Goal: Navigation & Orientation: Find specific page/section

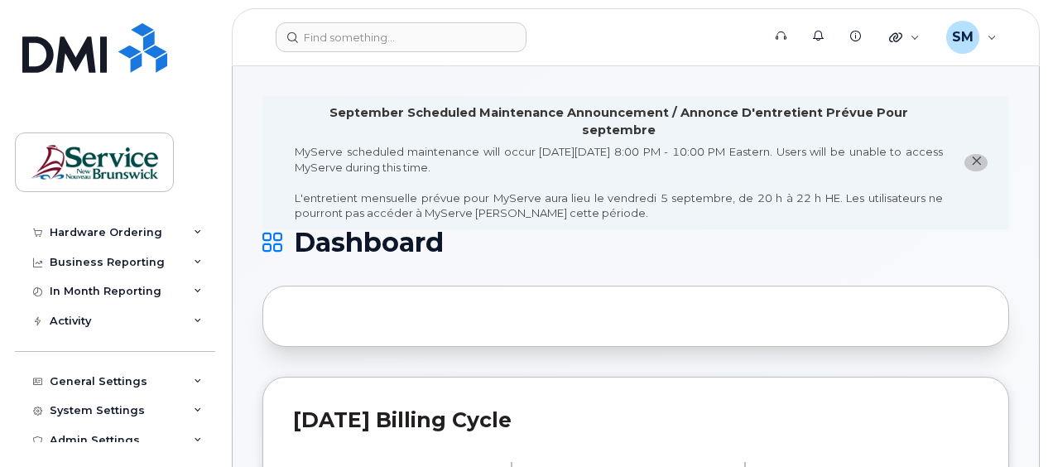
click at [181, 86] on div "Dashboard Carrier Reports Monthly Billing Data Daily Data Pooling Data Behavior…" at bounding box center [112, 233] width 224 height 467
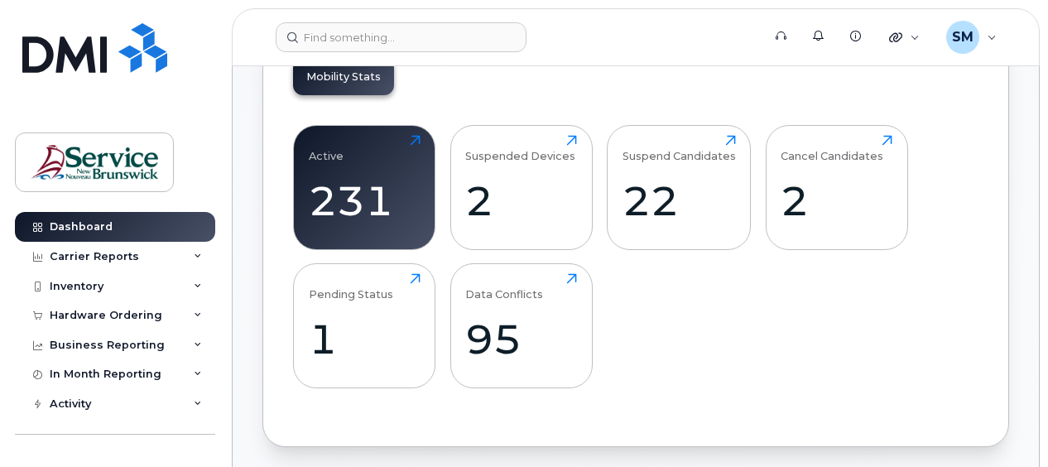
scroll to position [662, 0]
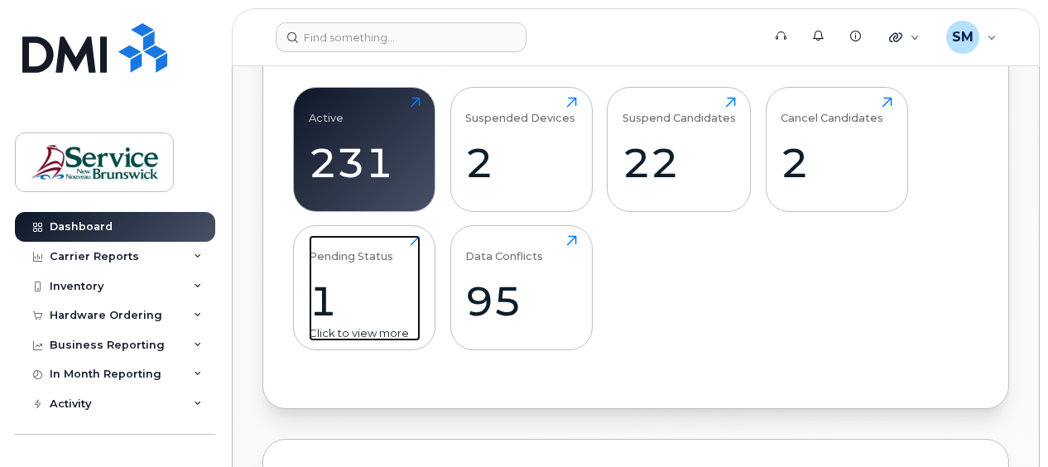
click at [340, 237] on div "Pending Status" at bounding box center [351, 248] width 84 height 27
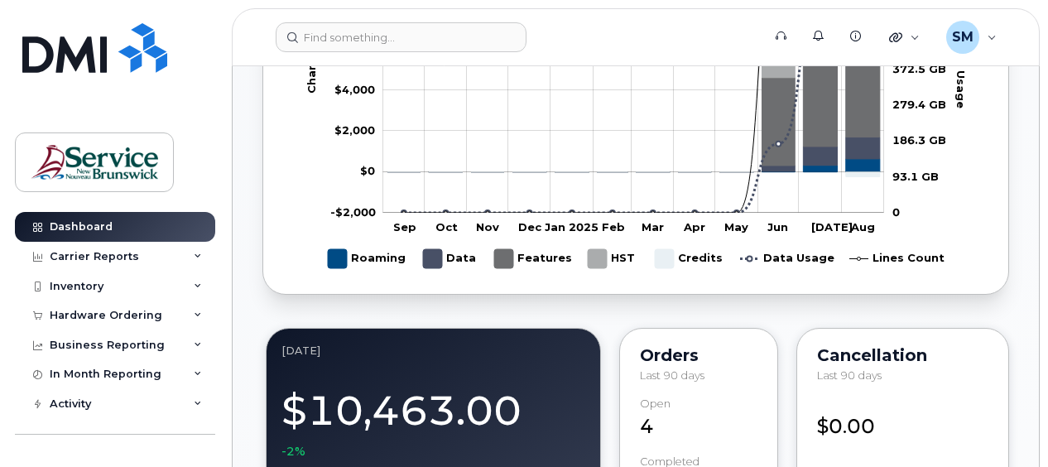
scroll to position [910, 0]
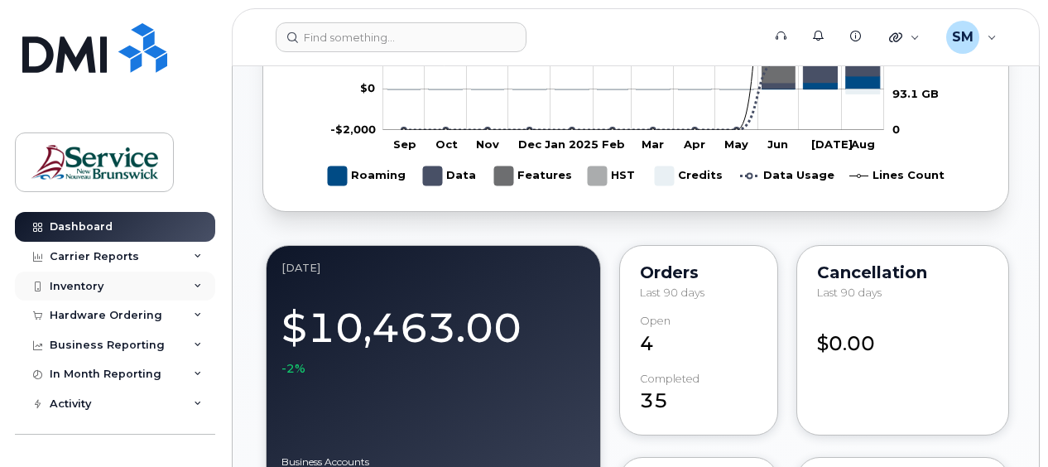
click at [185, 285] on div "Inventory" at bounding box center [115, 286] width 200 height 30
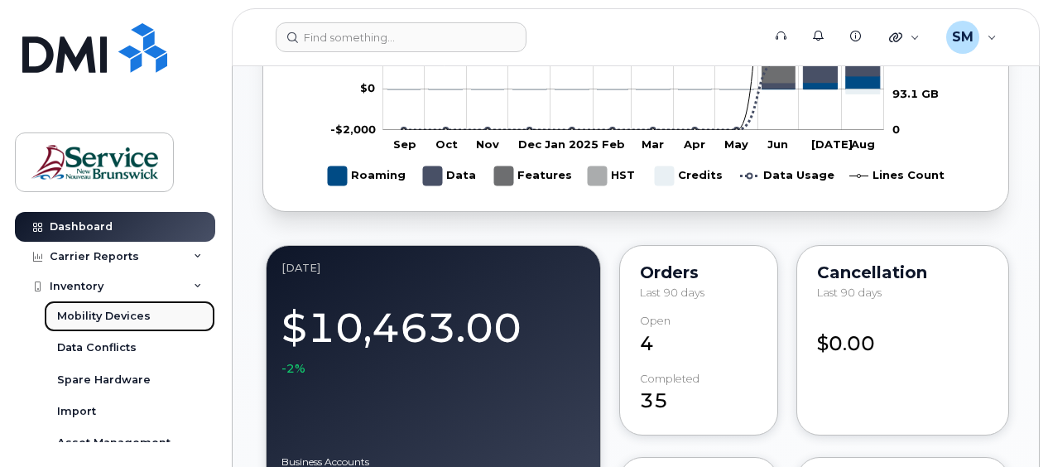
click at [139, 316] on div "Mobility Devices" at bounding box center [104, 316] width 94 height 15
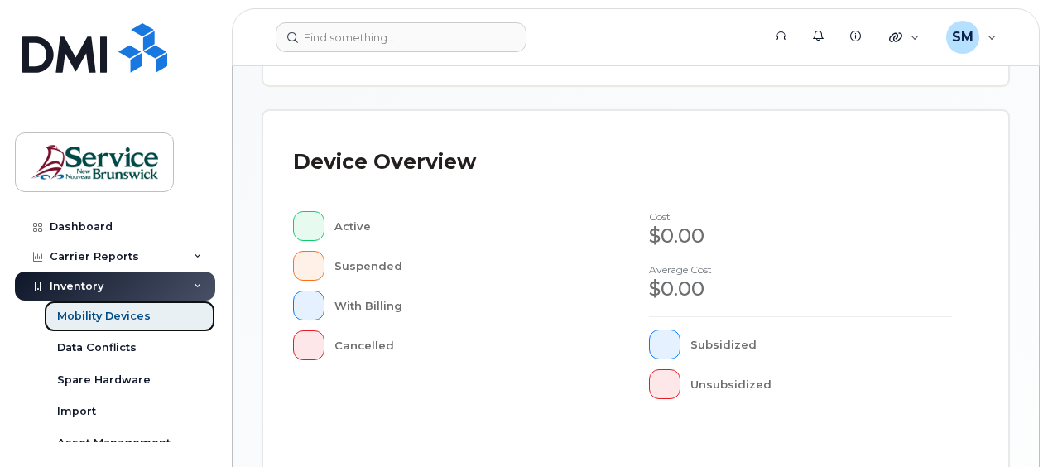
scroll to position [497, 0]
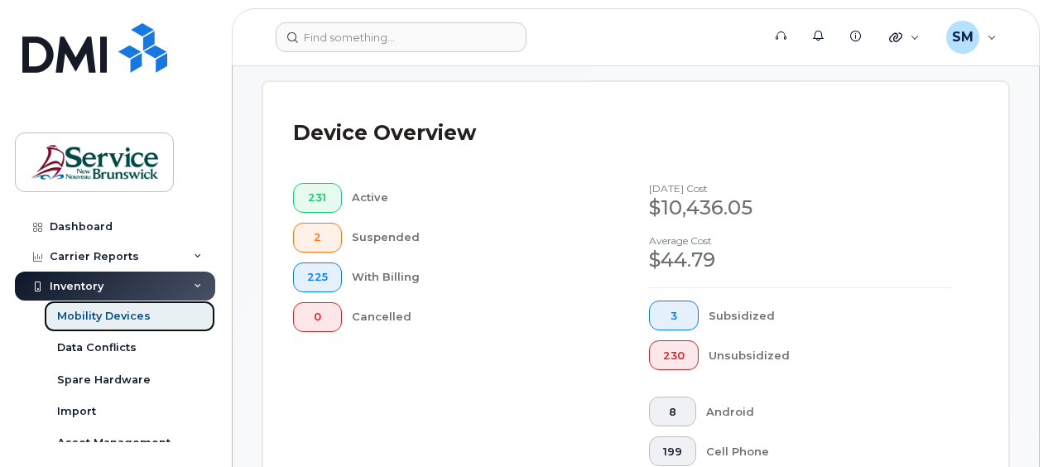
click at [127, 314] on div "Mobility Devices" at bounding box center [104, 316] width 94 height 15
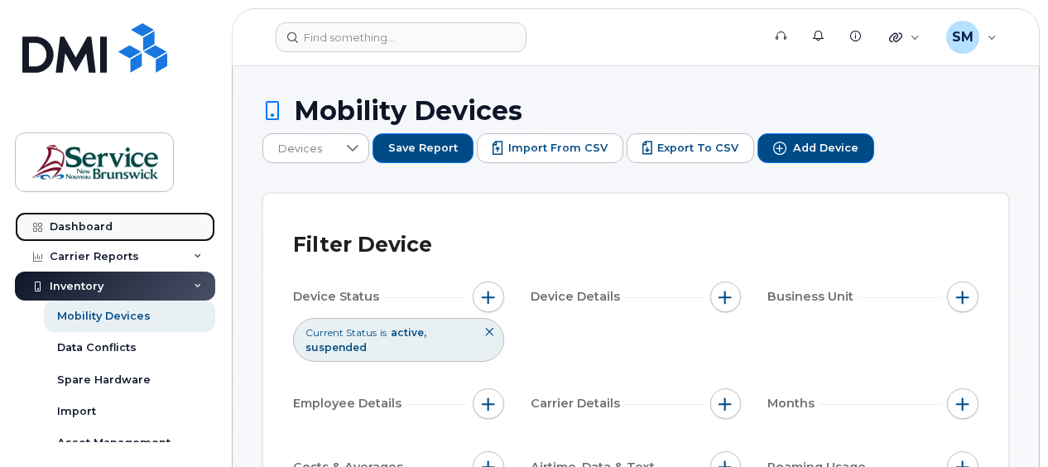
click at [85, 225] on div "Dashboard" at bounding box center [81, 226] width 63 height 13
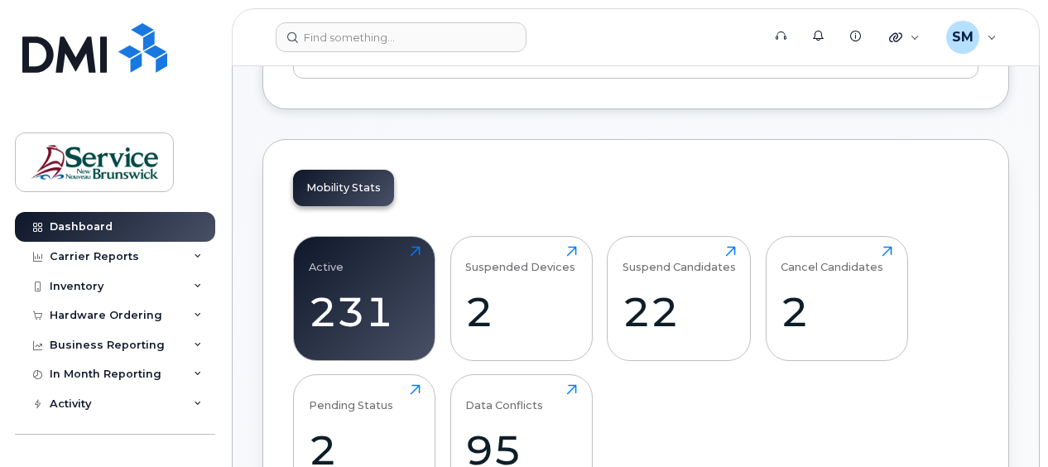
scroll to position [536, 0]
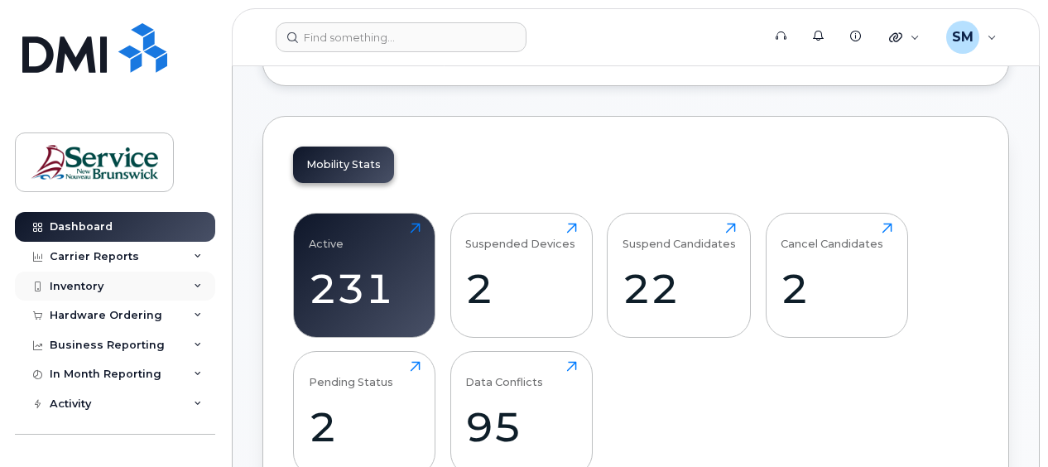
click at [186, 283] on div "Inventory" at bounding box center [115, 286] width 200 height 30
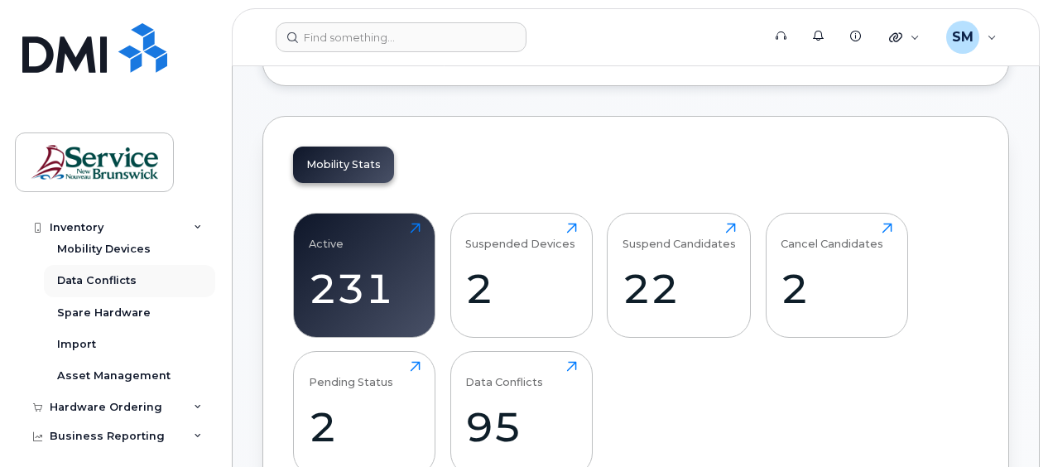
scroll to position [83, 0]
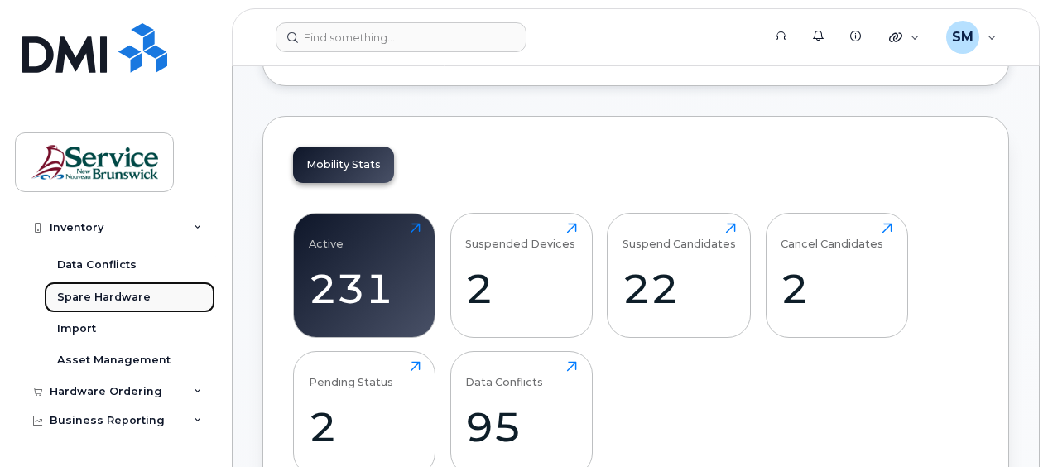
click at [134, 298] on div "Spare Hardware" at bounding box center [104, 297] width 94 height 15
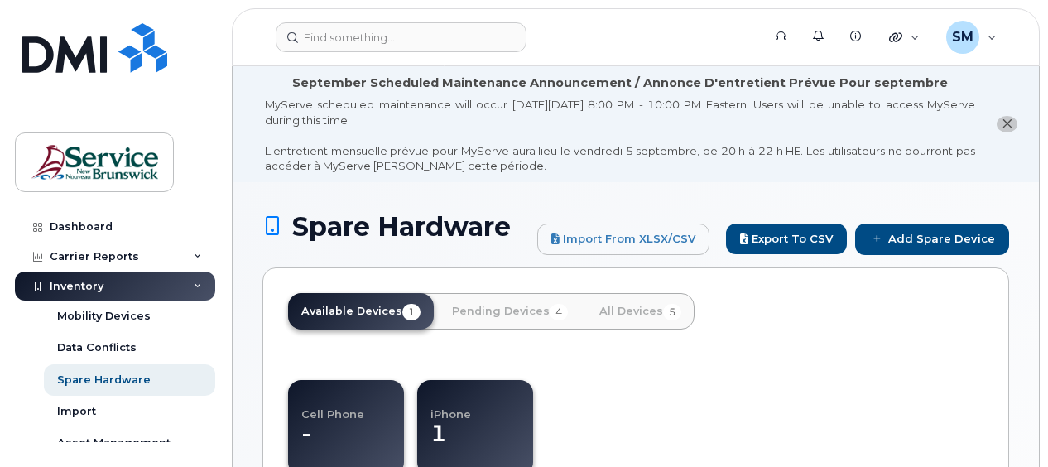
select select
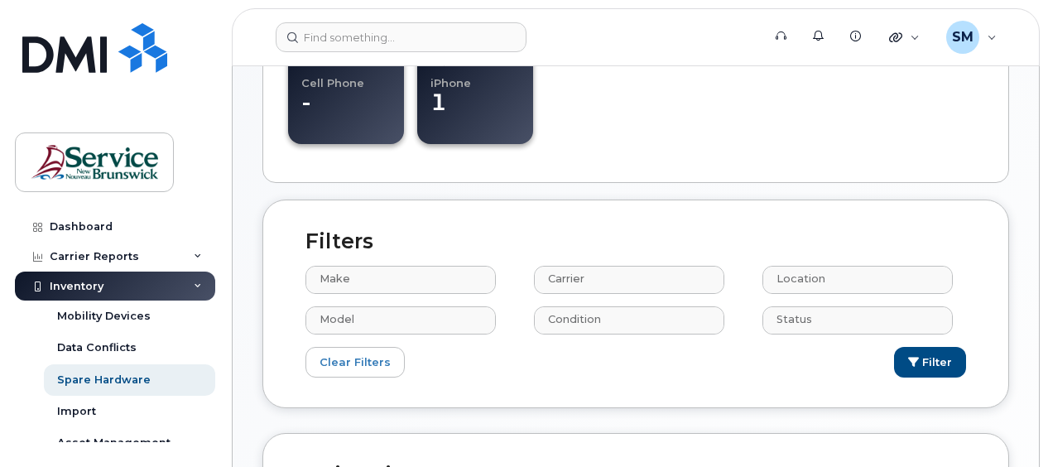
scroll to position [363, 0]
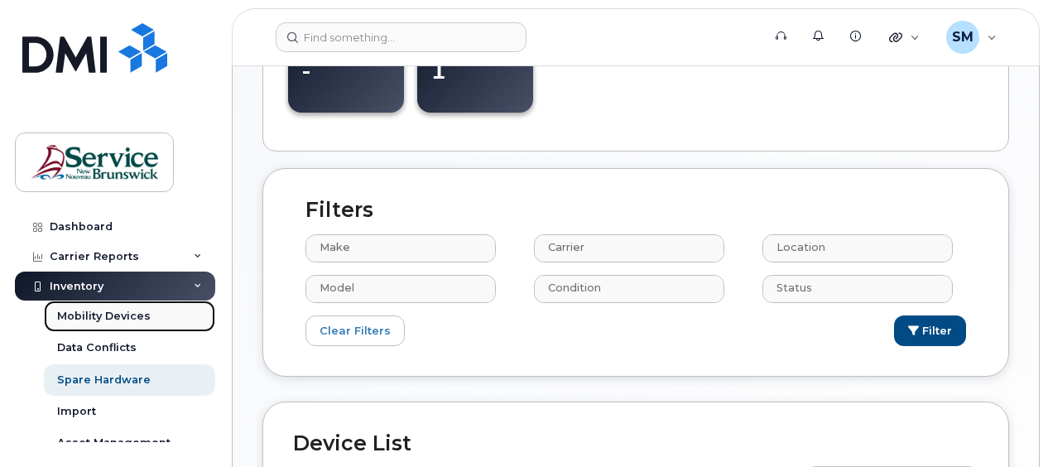
click at [130, 309] on div "Mobility Devices" at bounding box center [104, 316] width 94 height 15
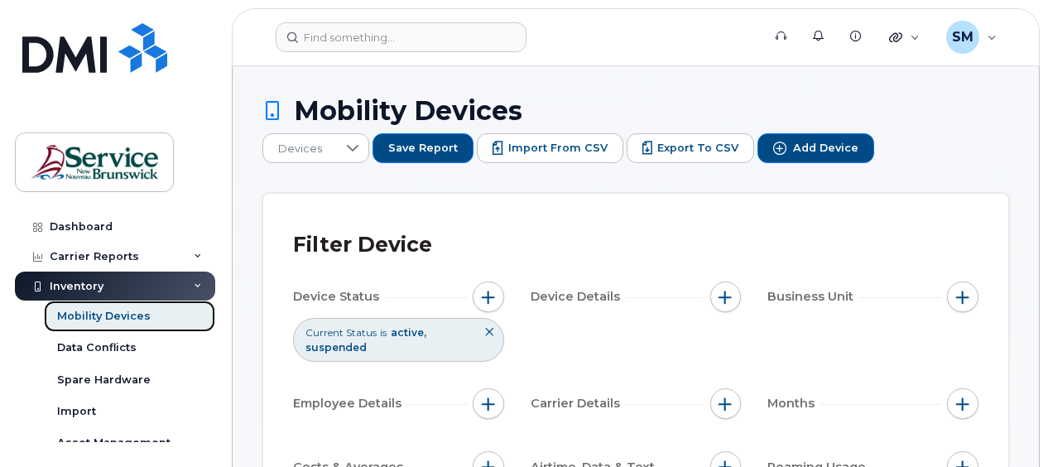
click at [129, 311] on div "Mobility Devices" at bounding box center [104, 316] width 94 height 15
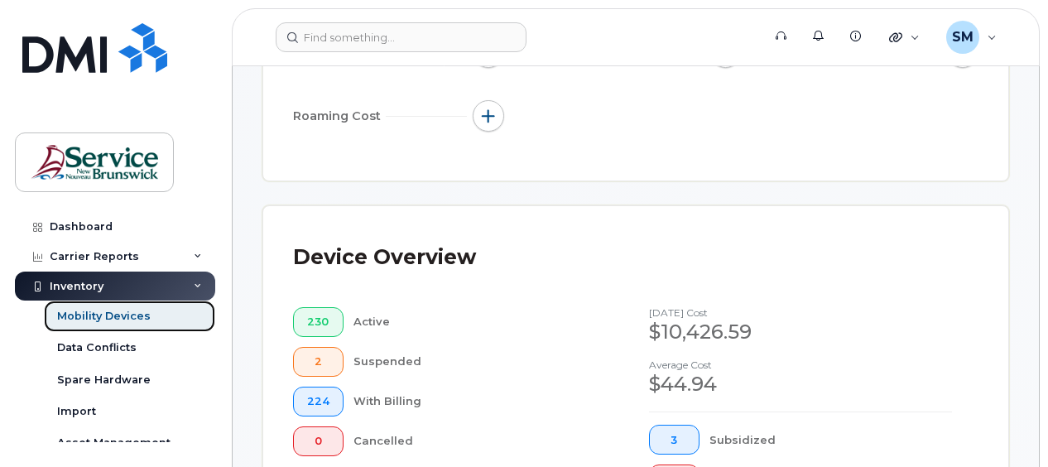
scroll to position [414, 0]
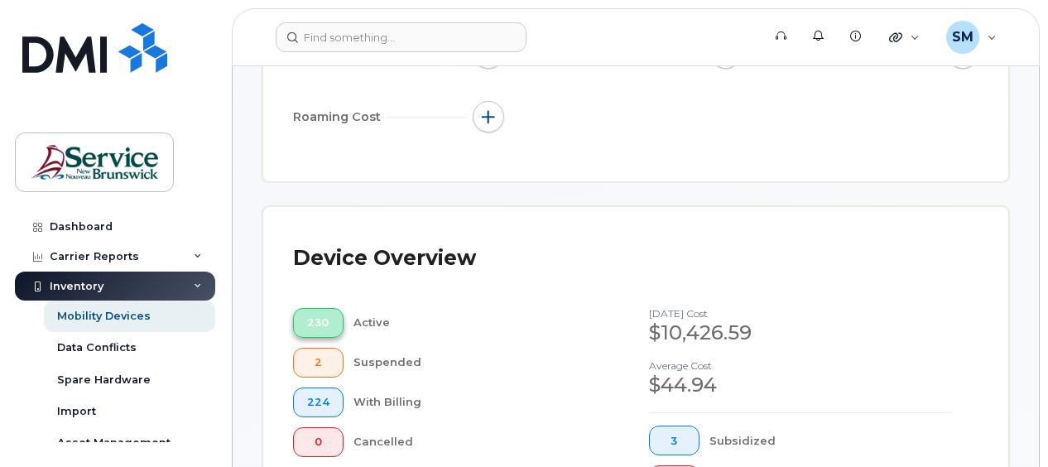
click at [319, 316] on span "230" at bounding box center [318, 322] width 22 height 13
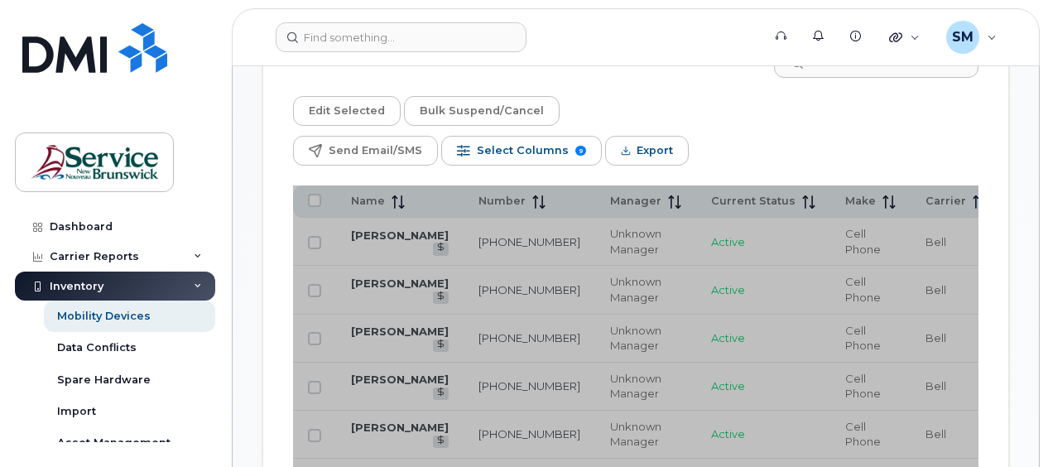
scroll to position [1227, 0]
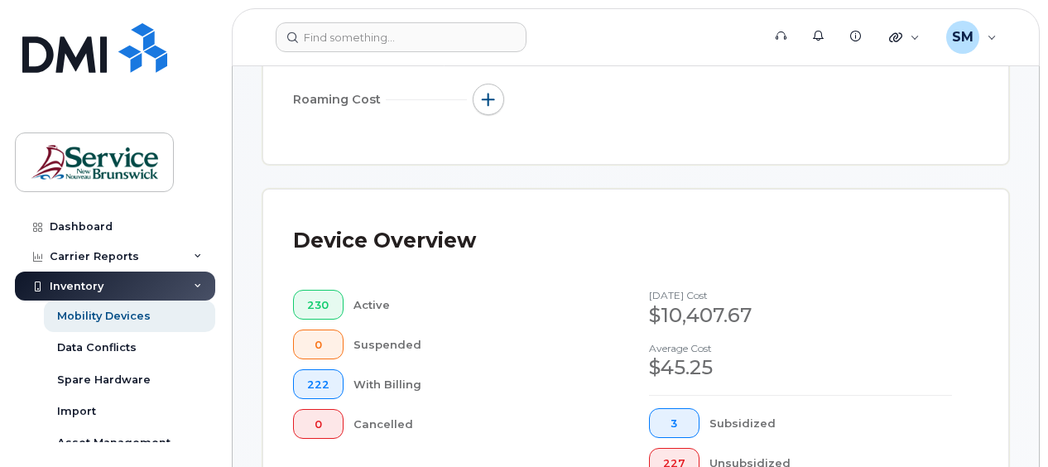
scroll to position [316, 0]
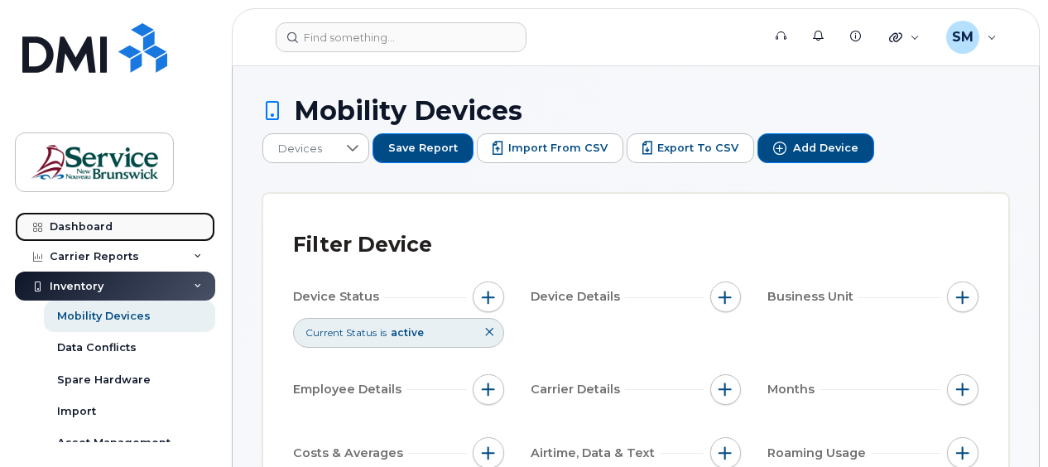
click at [93, 227] on div "Dashboard" at bounding box center [81, 226] width 63 height 13
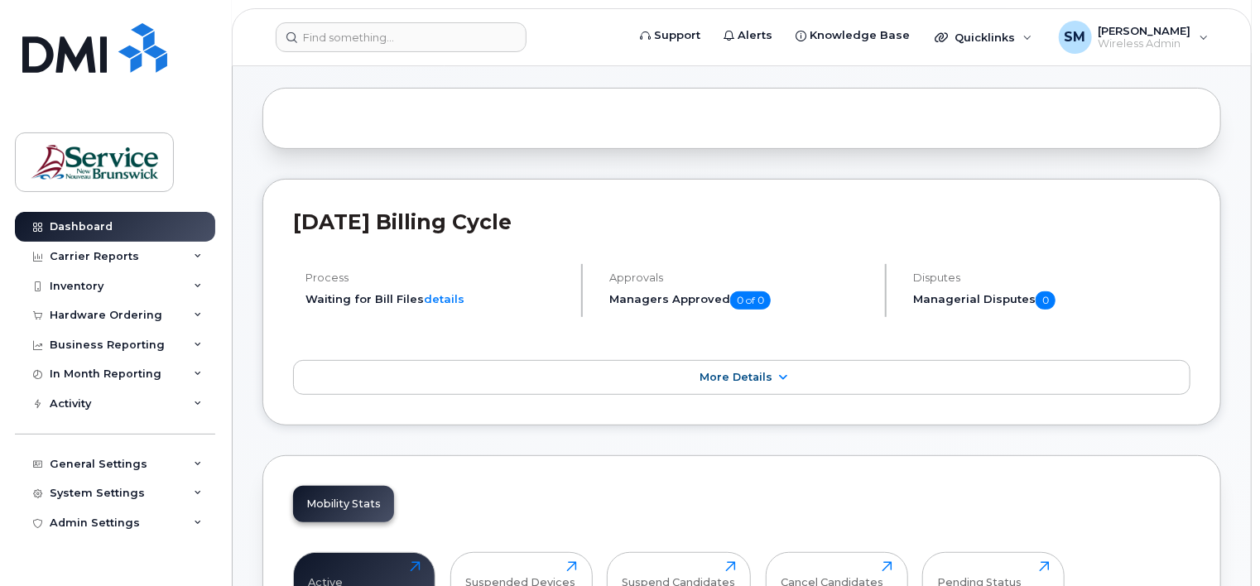
scroll to position [166, 0]
click at [84, 250] on div "Carrier Reports" at bounding box center [94, 256] width 89 height 13
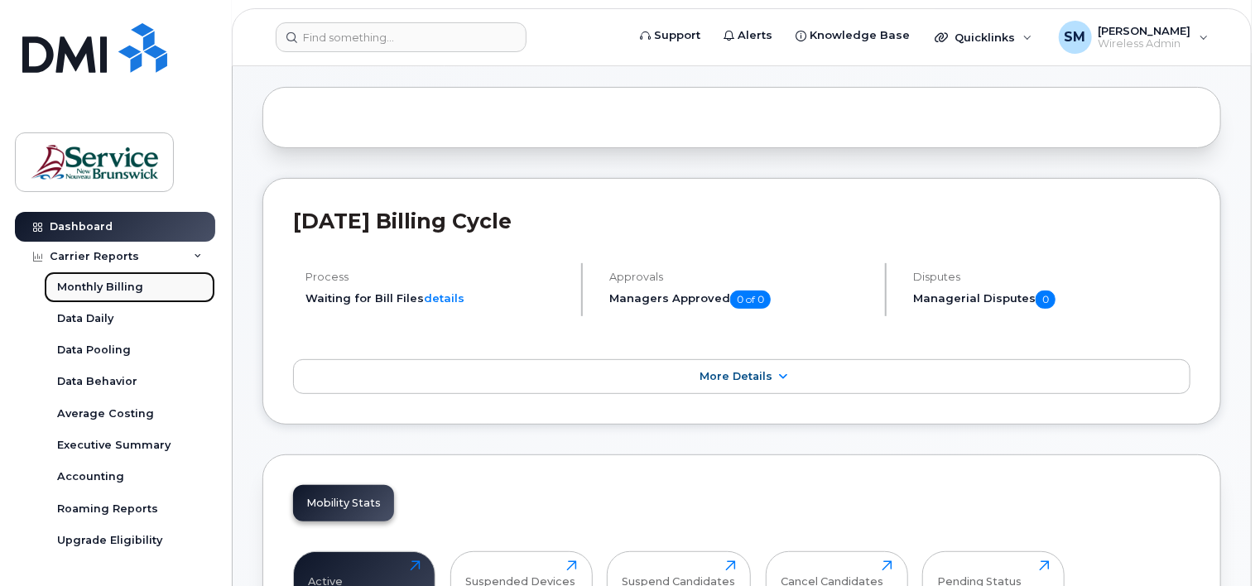
click at [89, 283] on div "Monthly Billing" at bounding box center [100, 287] width 86 height 15
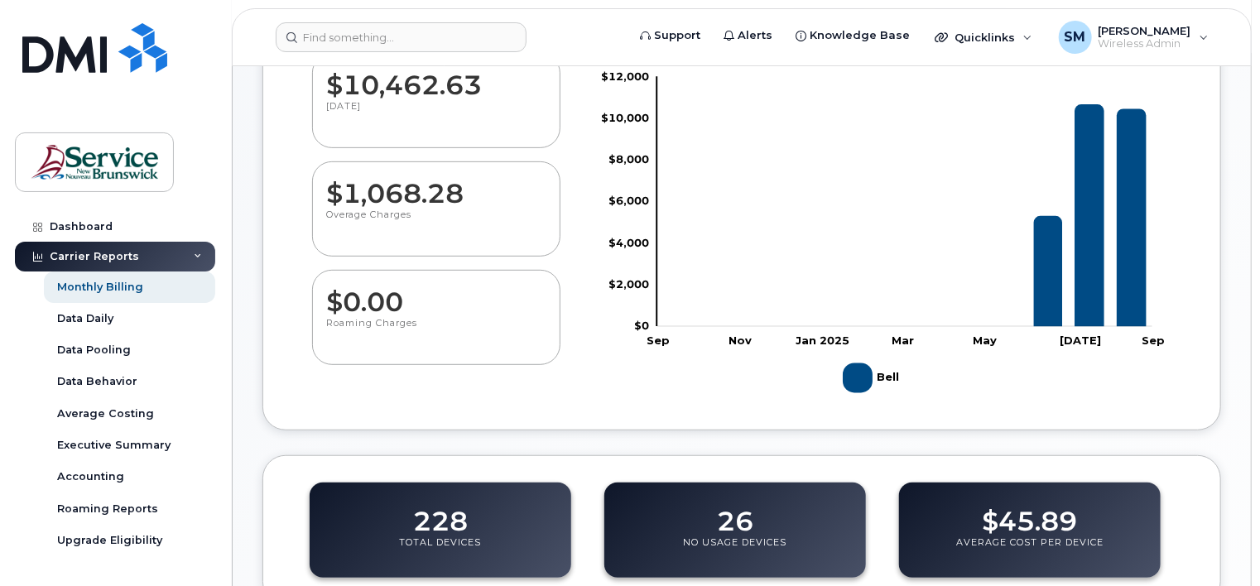
scroll to position [295, 0]
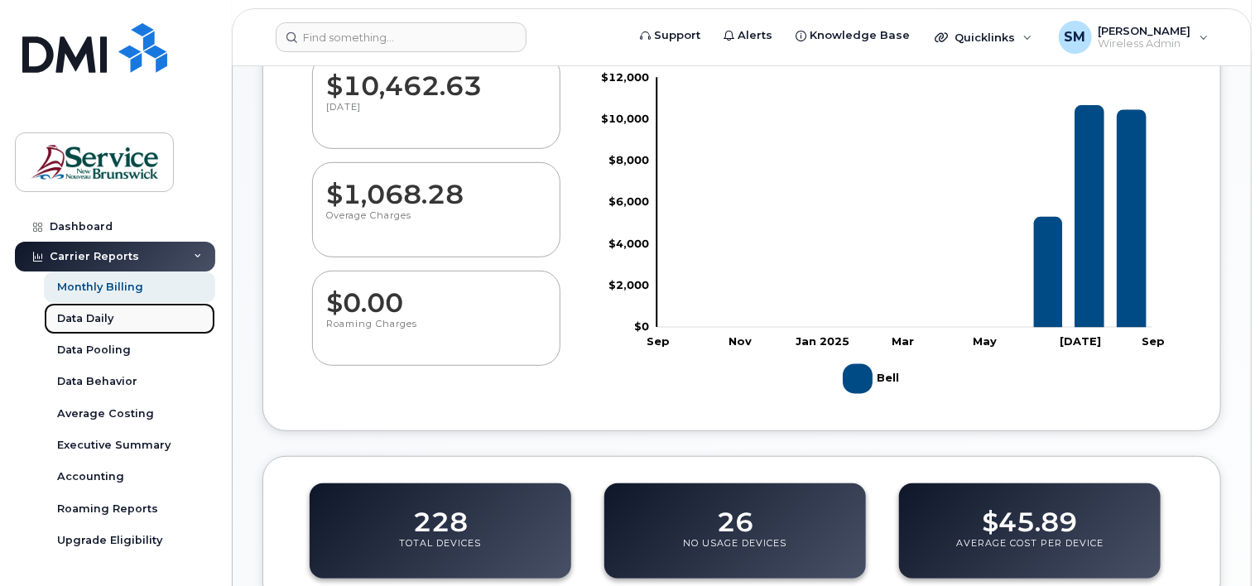
click at [79, 316] on div "Data Daily" at bounding box center [85, 318] width 56 height 15
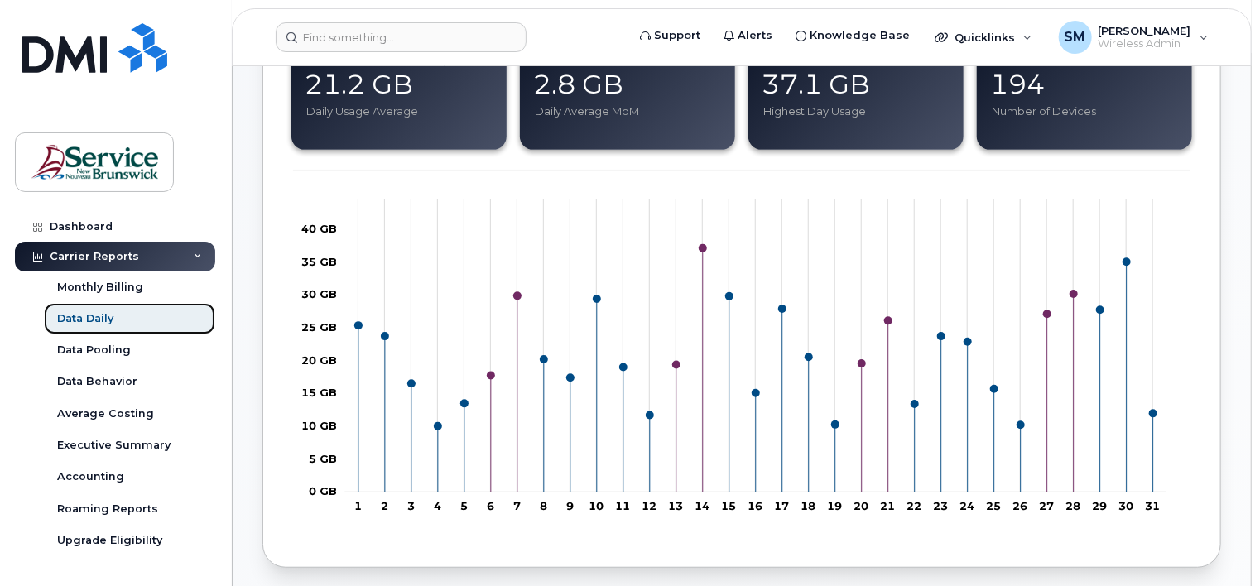
scroll to position [331, 0]
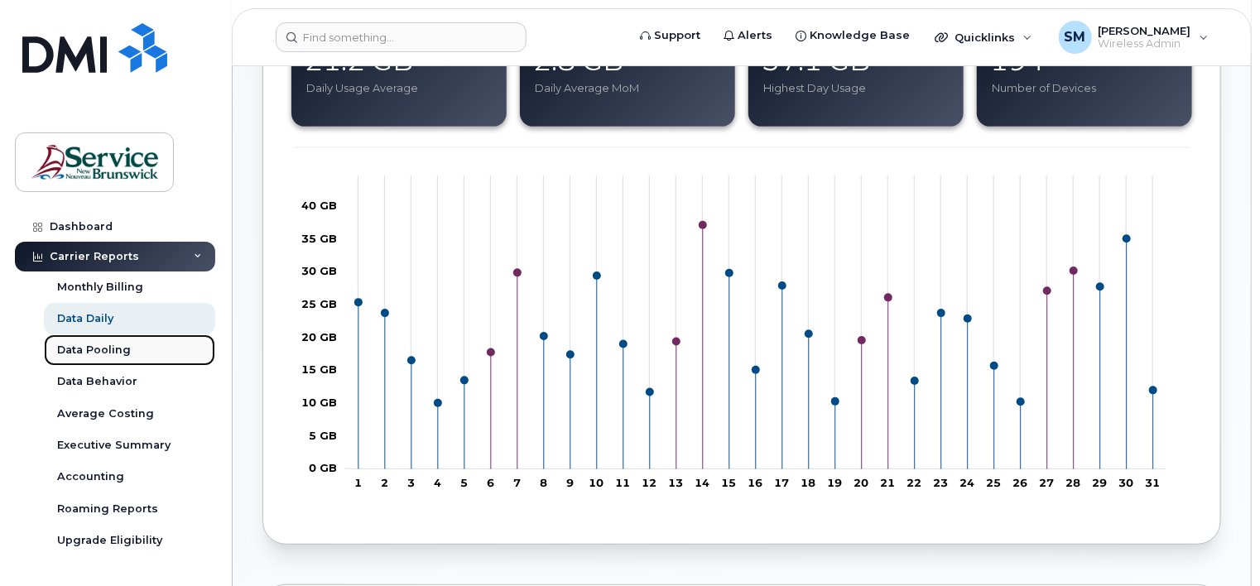
click at [84, 350] on div "Data Pooling" at bounding box center [94, 350] width 74 height 15
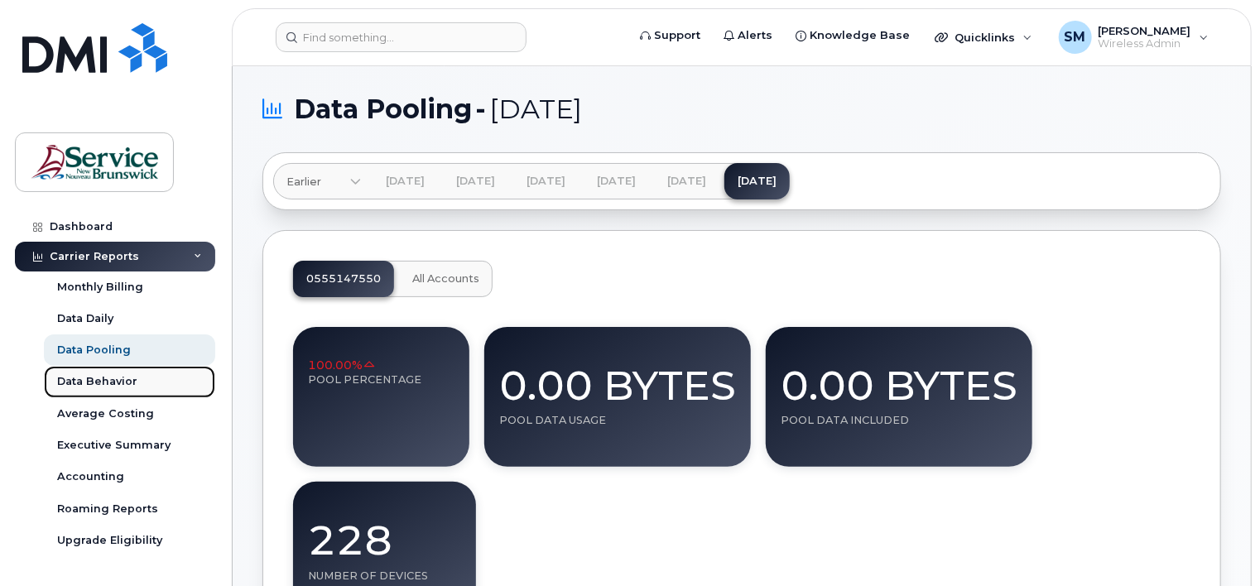
click at [99, 382] on div "Data Behavior" at bounding box center [97, 381] width 80 height 15
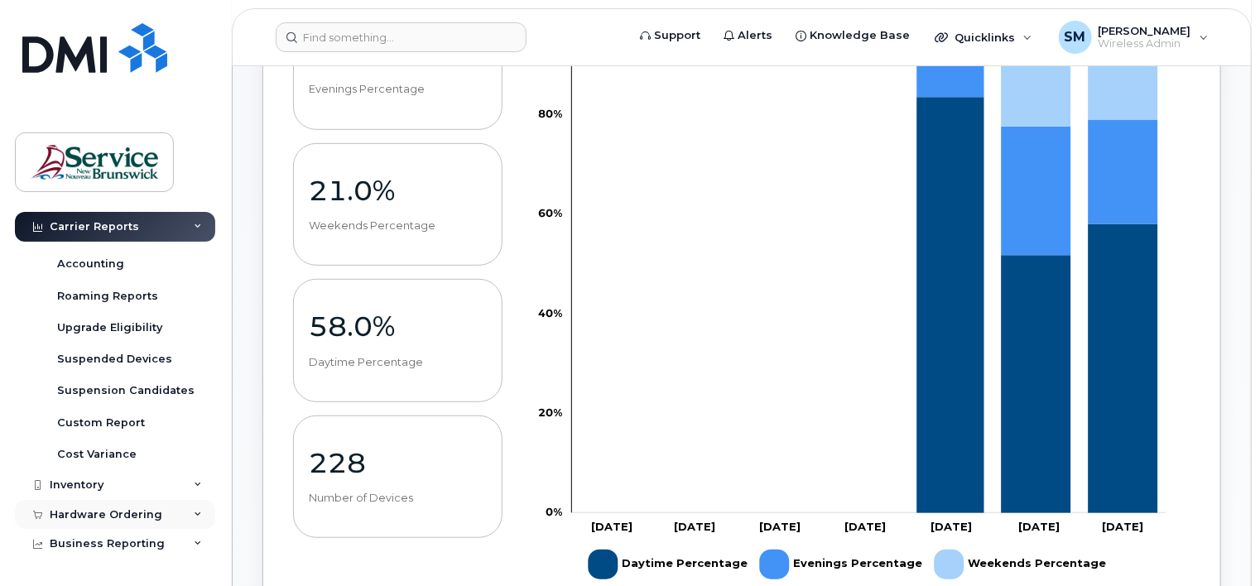
scroll to position [248, 0]
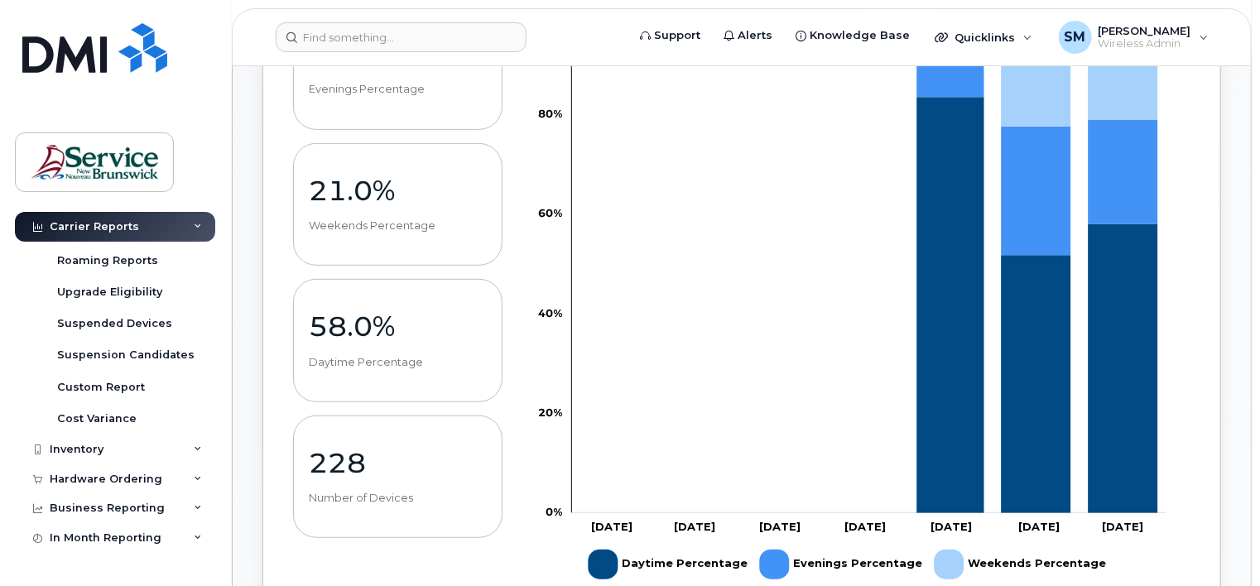
click at [192, 222] on div "Carrier Reports" at bounding box center [115, 227] width 200 height 30
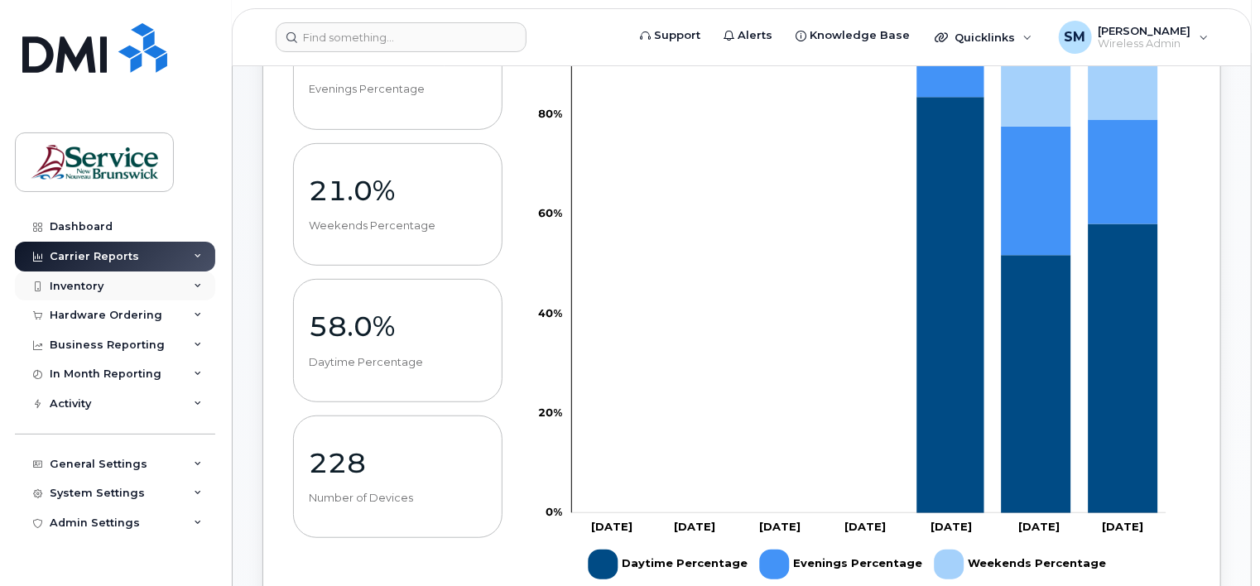
click at [192, 286] on div "Inventory" at bounding box center [115, 286] width 200 height 30
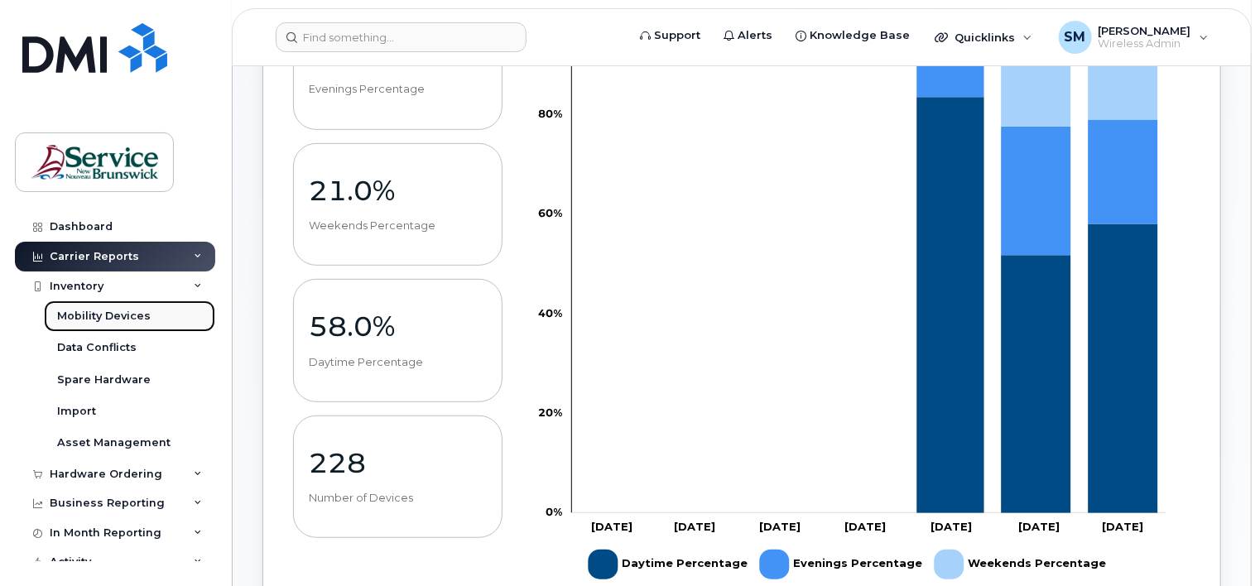
click at [124, 316] on div "Mobility Devices" at bounding box center [104, 316] width 94 height 15
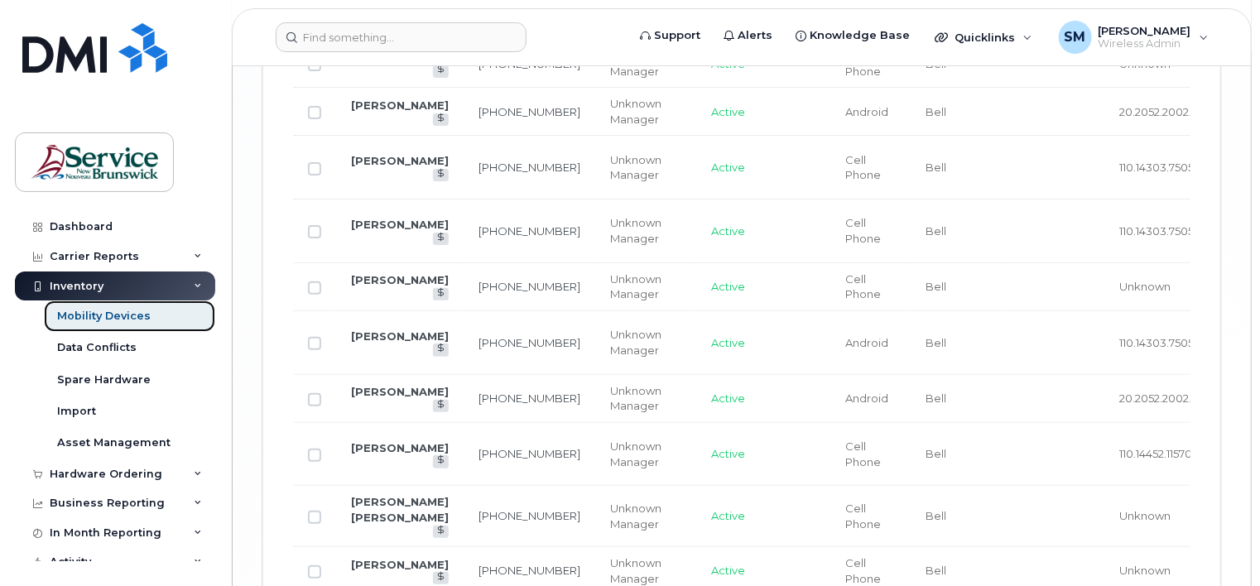
scroll to position [3311, 0]
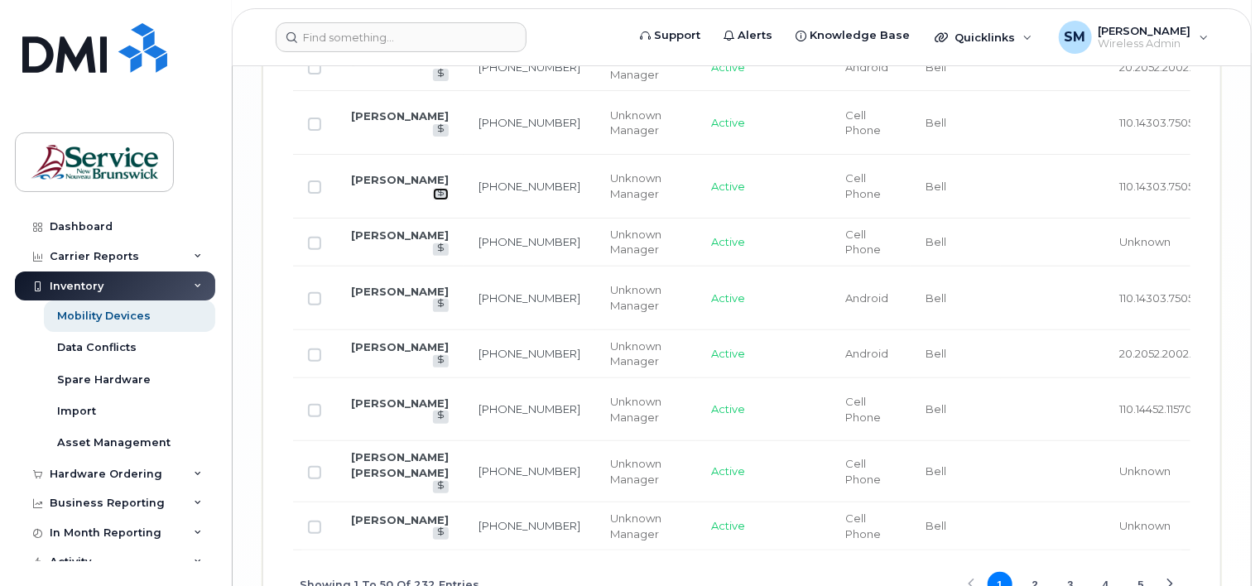
click at [436, 188] on icon at bounding box center [440, 192] width 9 height 9
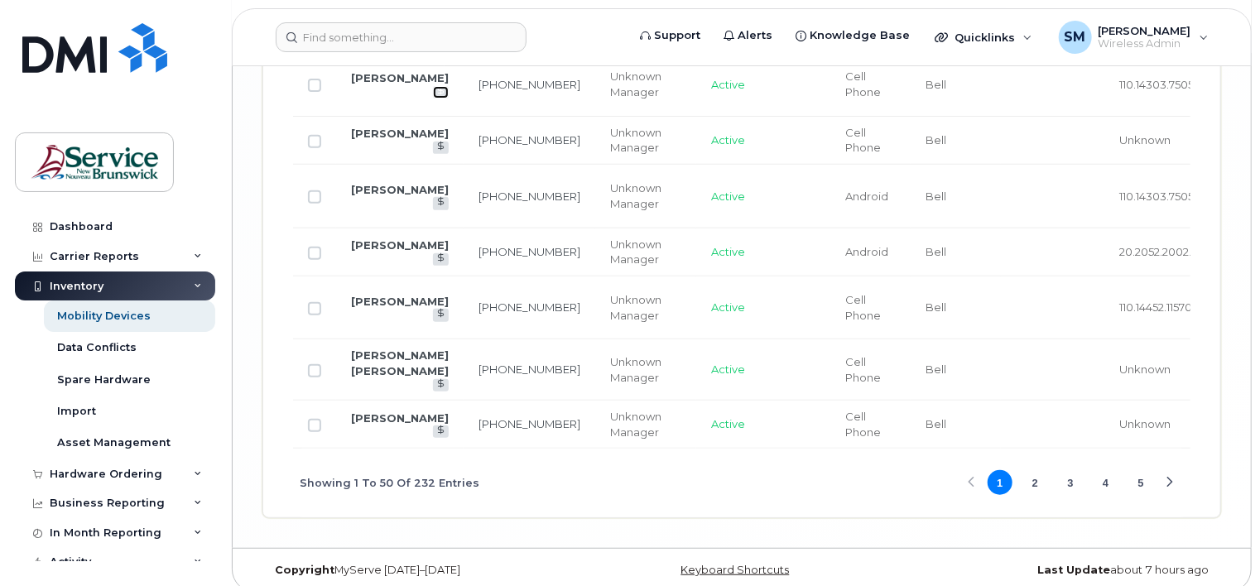
scroll to position [3413, 0]
click at [1035, 473] on button "2" at bounding box center [1034, 481] width 25 height 25
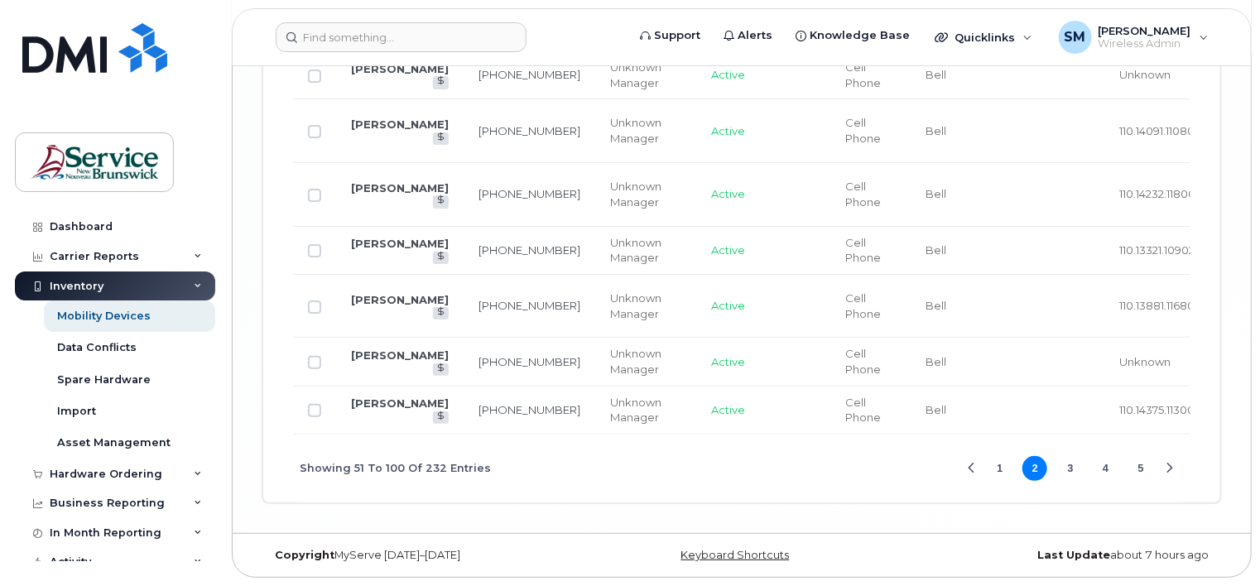
scroll to position [3585, 0]
click at [1069, 469] on button "3" at bounding box center [1070, 468] width 25 height 25
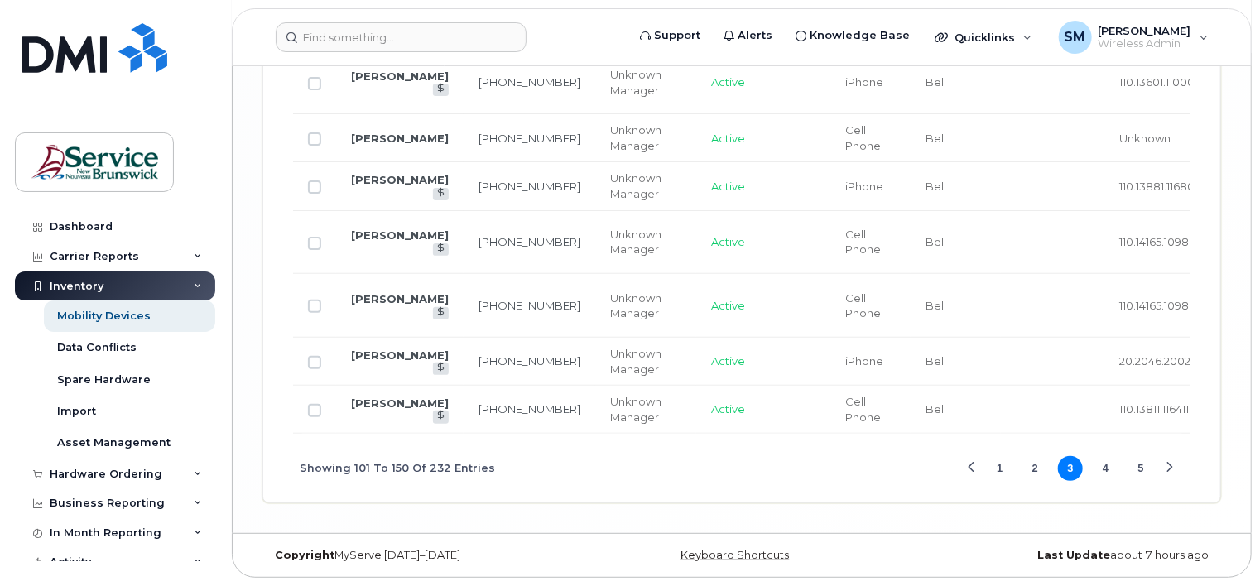
scroll to position [3532, 0]
click at [1106, 471] on button "4" at bounding box center [1105, 468] width 25 height 25
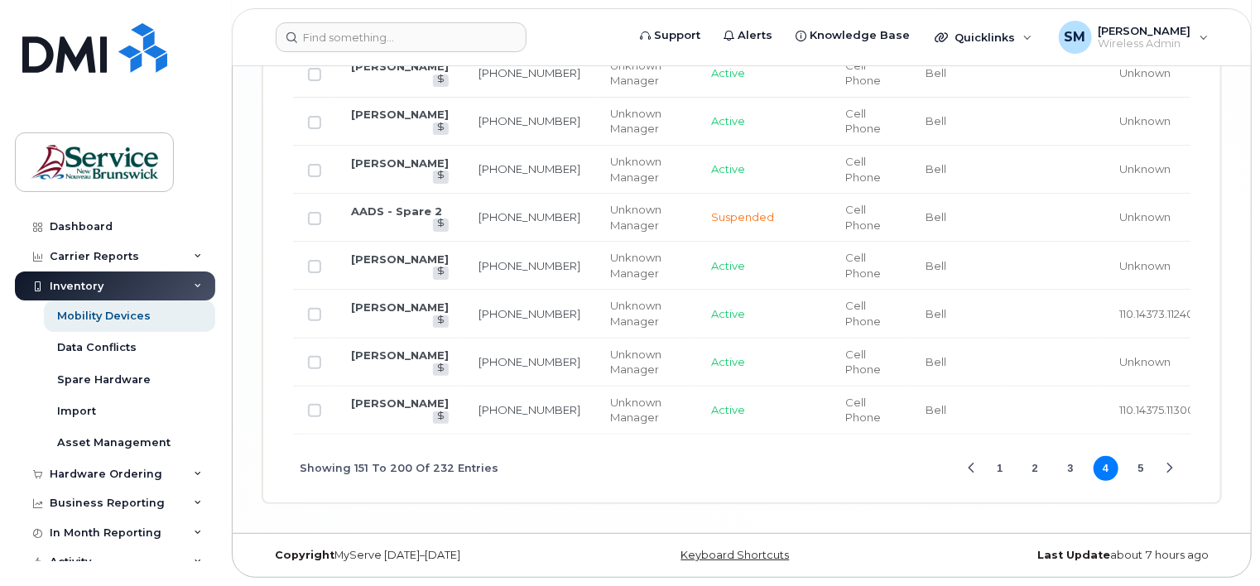
click at [1141, 481] on button "5" at bounding box center [1140, 468] width 25 height 25
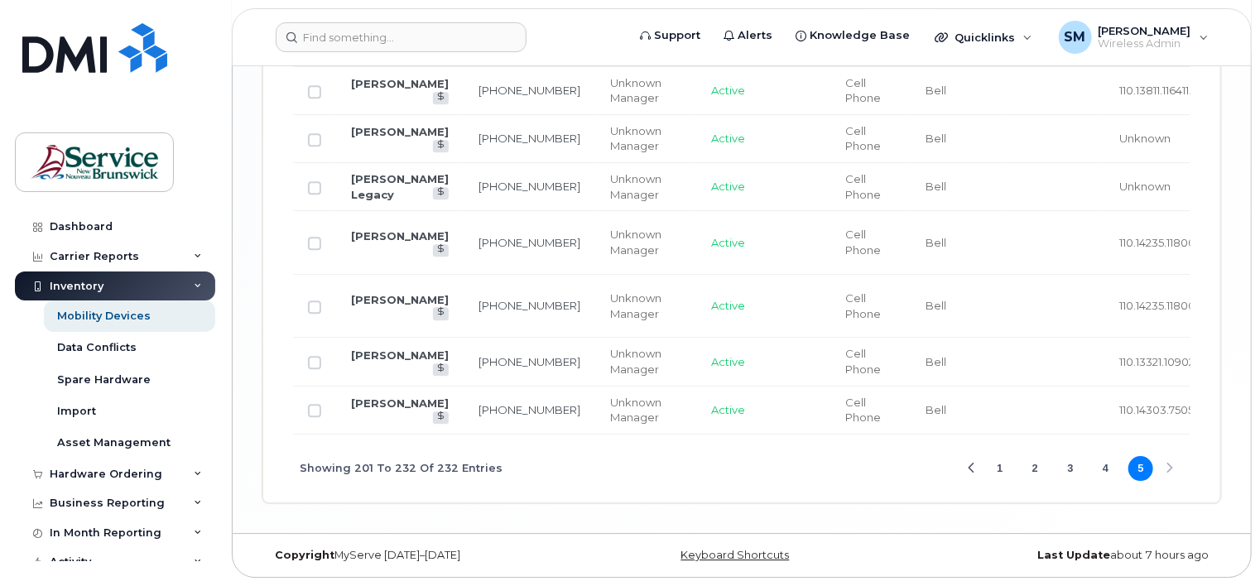
scroll to position [2420, 0]
click at [1168, 470] on div "Showing 201 To 232 Of 232 Entries 1 2 3 4 5" at bounding box center [741, 469] width 897 height 69
click at [1169, 467] on div "Showing 201 To 232 Of 232 Entries 1 2 3 4 5" at bounding box center [741, 469] width 897 height 69
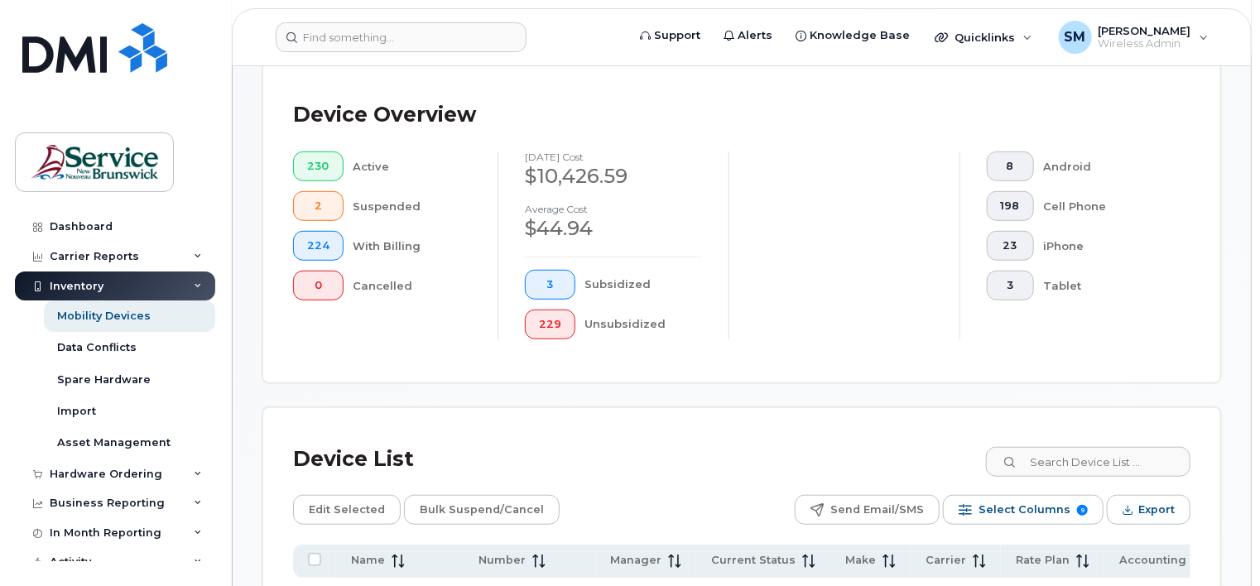
scroll to position [434, 0]
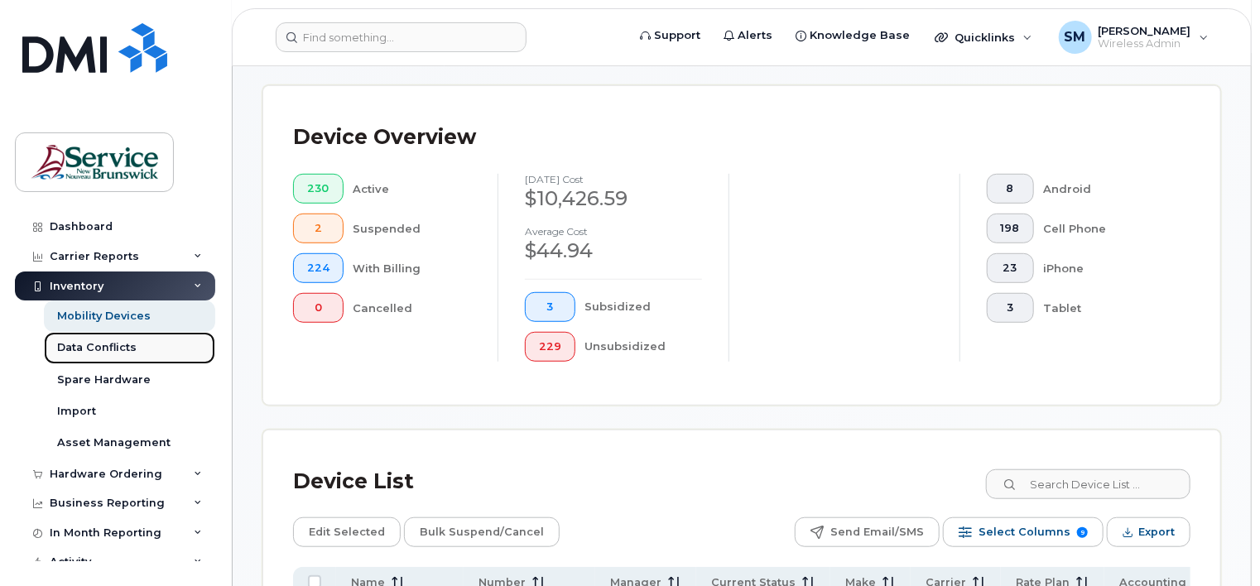
click at [84, 341] on div "Data Conflicts" at bounding box center [96, 347] width 79 height 15
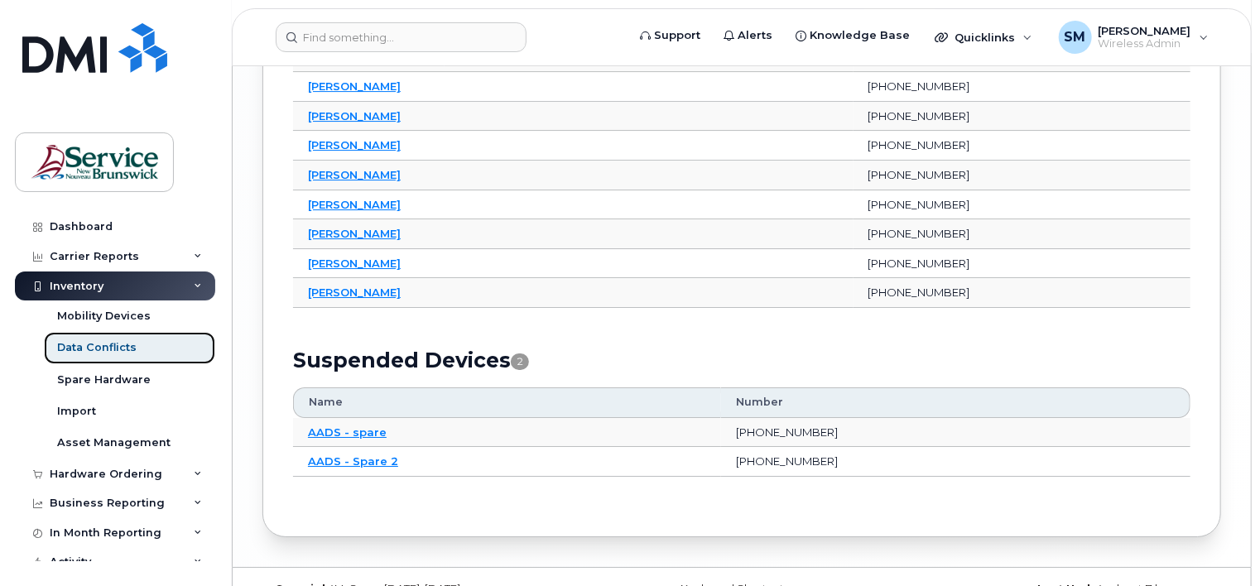
scroll to position [2783, 0]
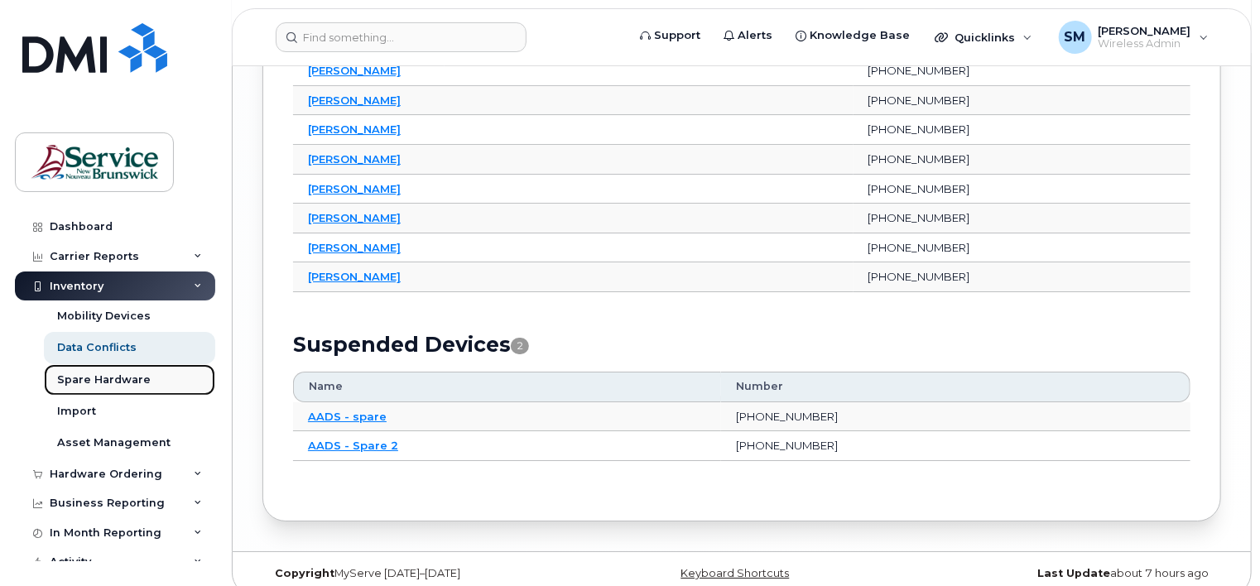
click at [93, 380] on div "Spare Hardware" at bounding box center [104, 379] width 94 height 15
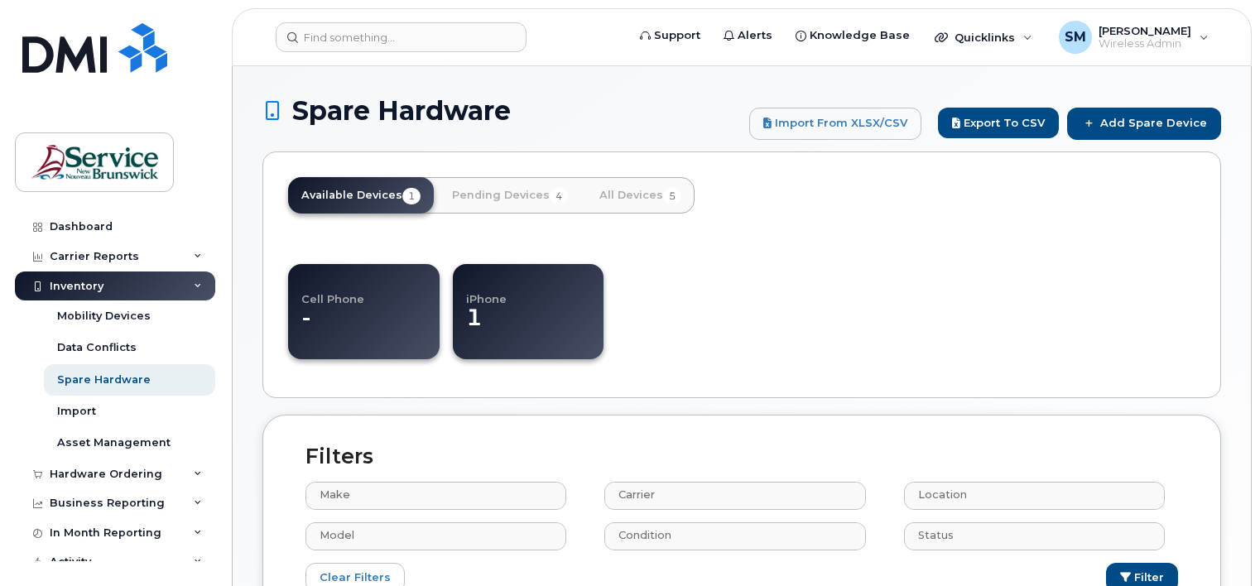
select select
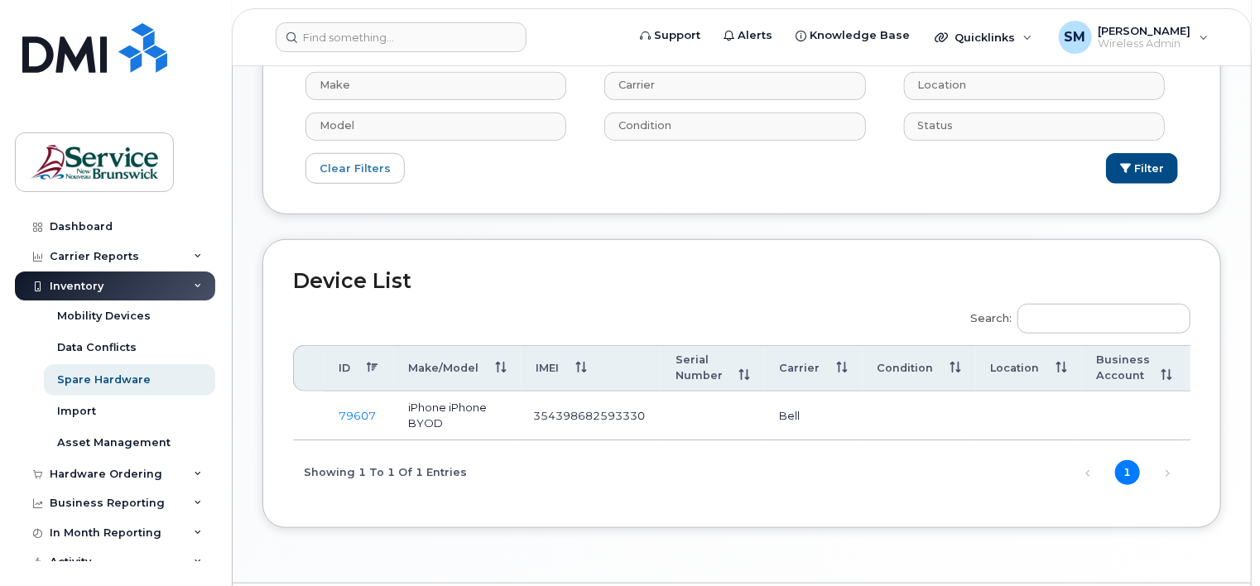
scroll to position [497, 0]
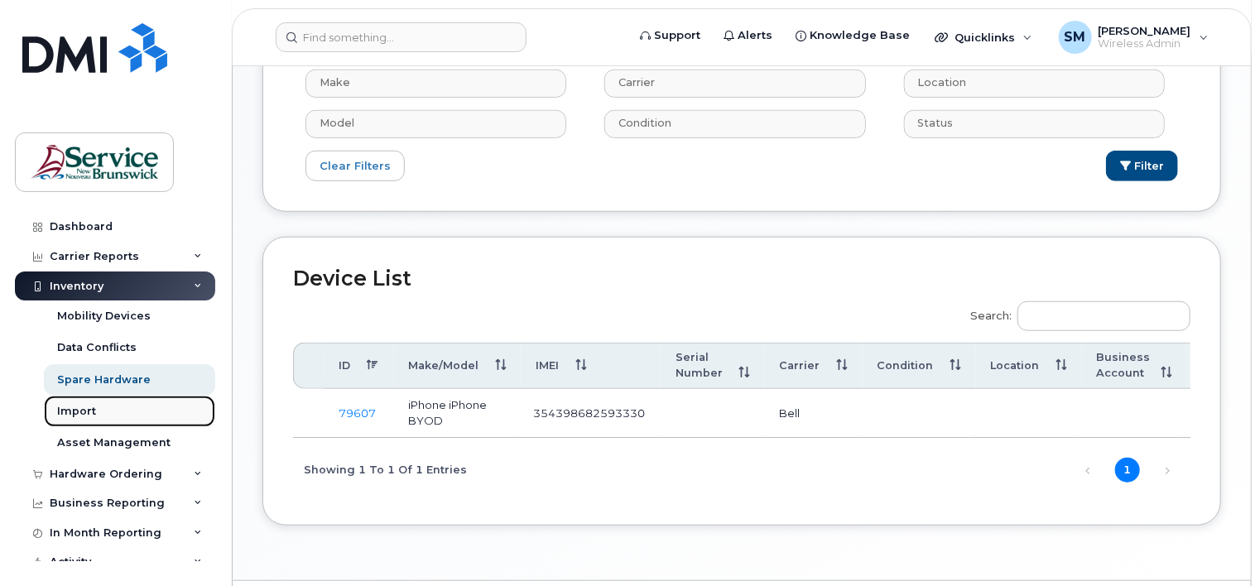
click at [78, 406] on div "Import" at bounding box center [76, 411] width 39 height 15
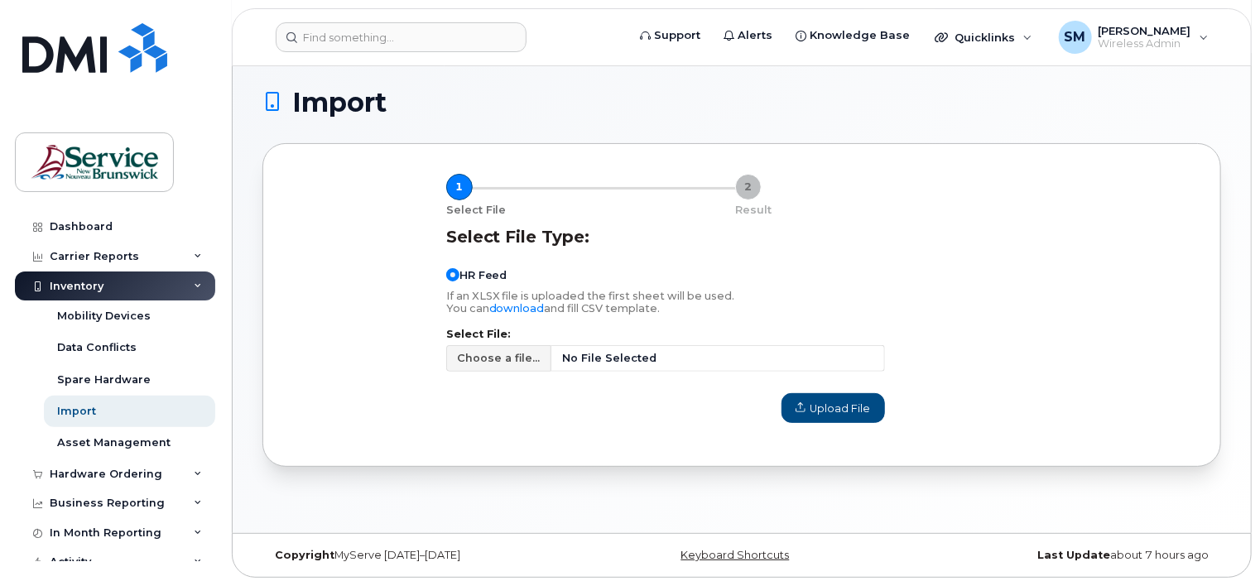
scroll to position [101, 0]
click at [116, 440] on div "Asset Management" at bounding box center [113, 442] width 113 height 15
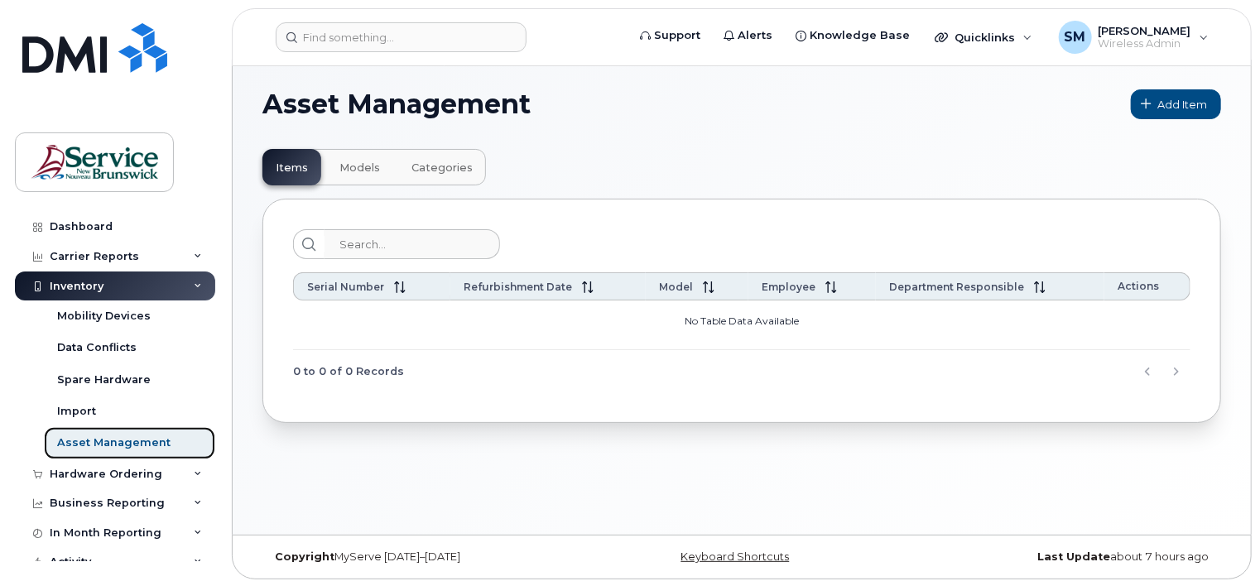
scroll to position [7, 0]
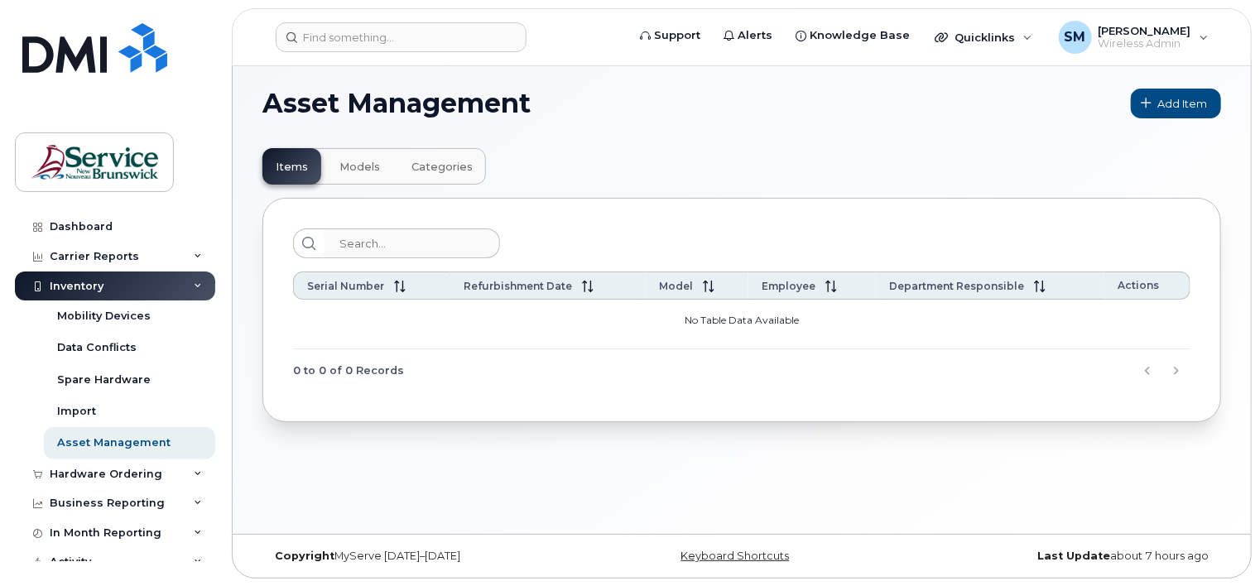
click at [195, 287] on icon at bounding box center [198, 286] width 8 height 8
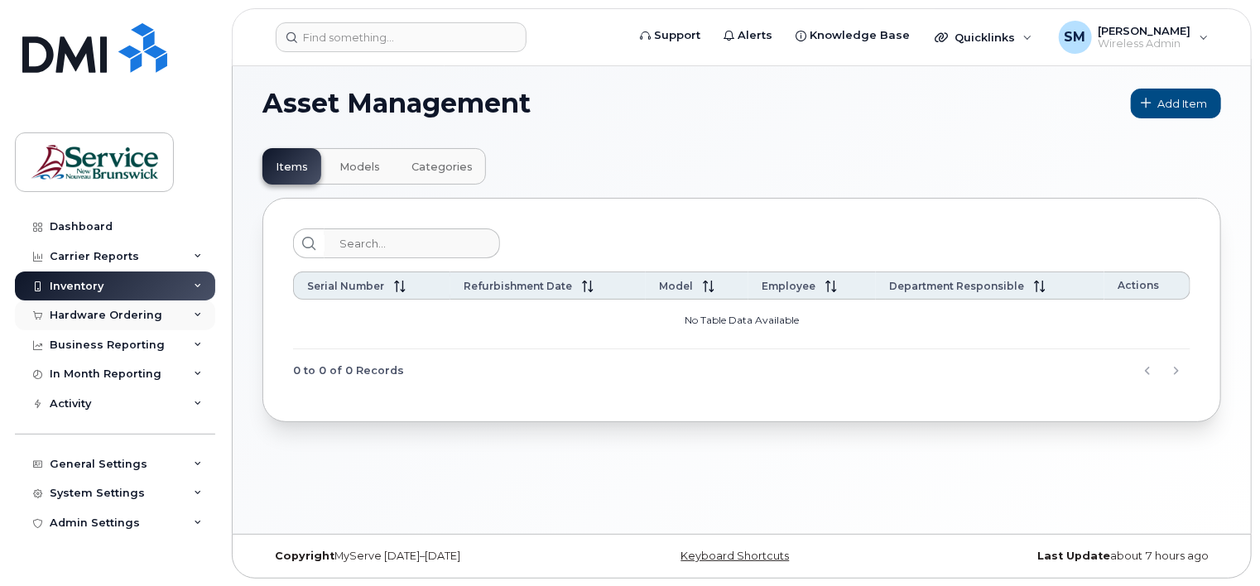
click at [194, 313] on icon at bounding box center [198, 315] width 8 height 8
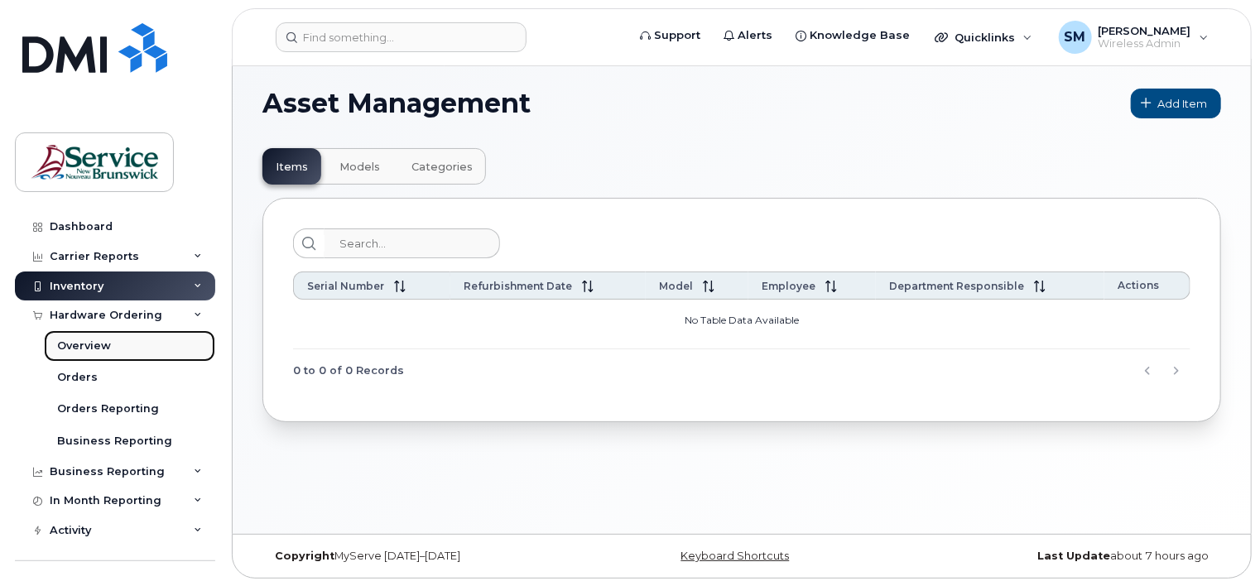
click at [103, 348] on div "Overview" at bounding box center [84, 346] width 54 height 15
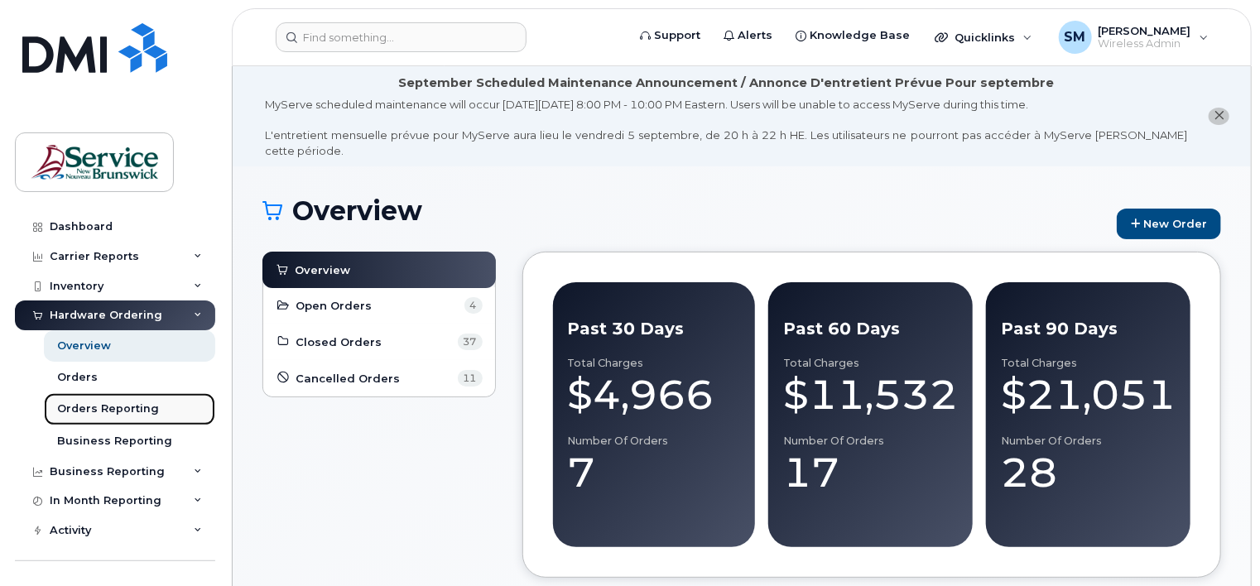
click at [119, 404] on div "Orders Reporting" at bounding box center [108, 408] width 102 height 15
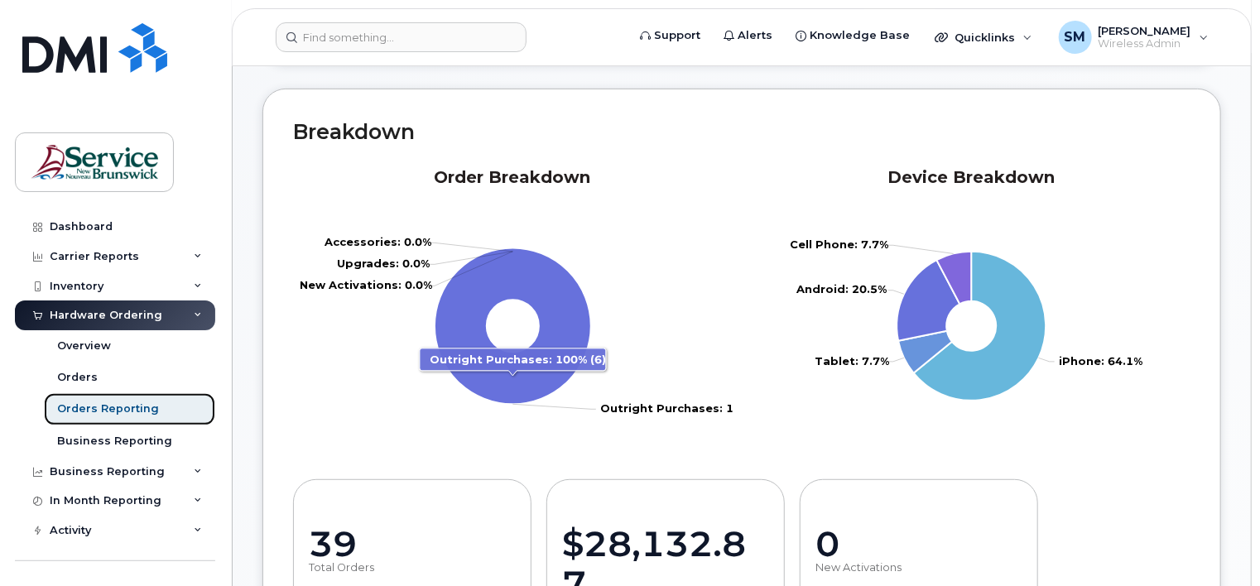
scroll to position [331, 0]
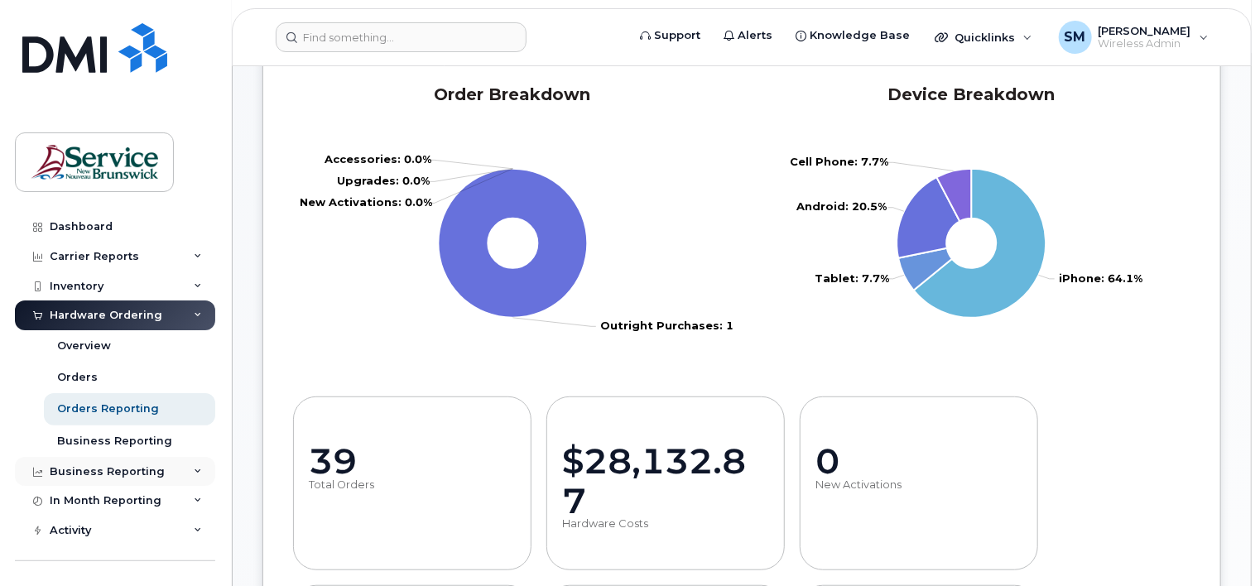
click at [194, 470] on icon at bounding box center [198, 472] width 8 height 8
click at [185, 313] on div "Hardware Ordering" at bounding box center [115, 315] width 200 height 30
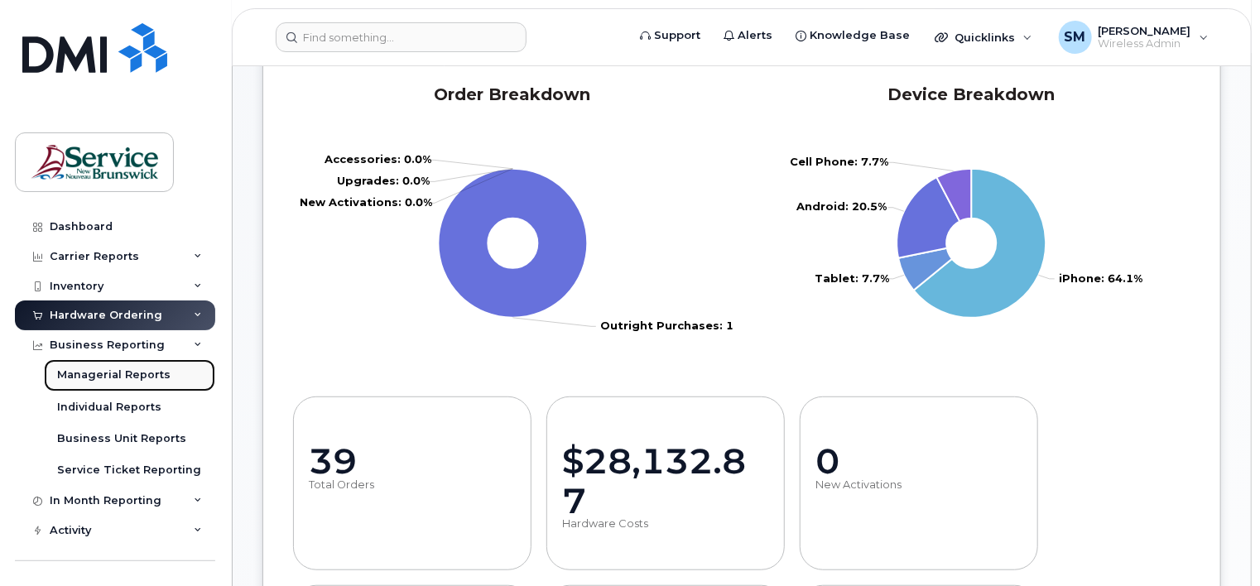
click at [119, 377] on div "Managerial Reports" at bounding box center [113, 374] width 113 height 15
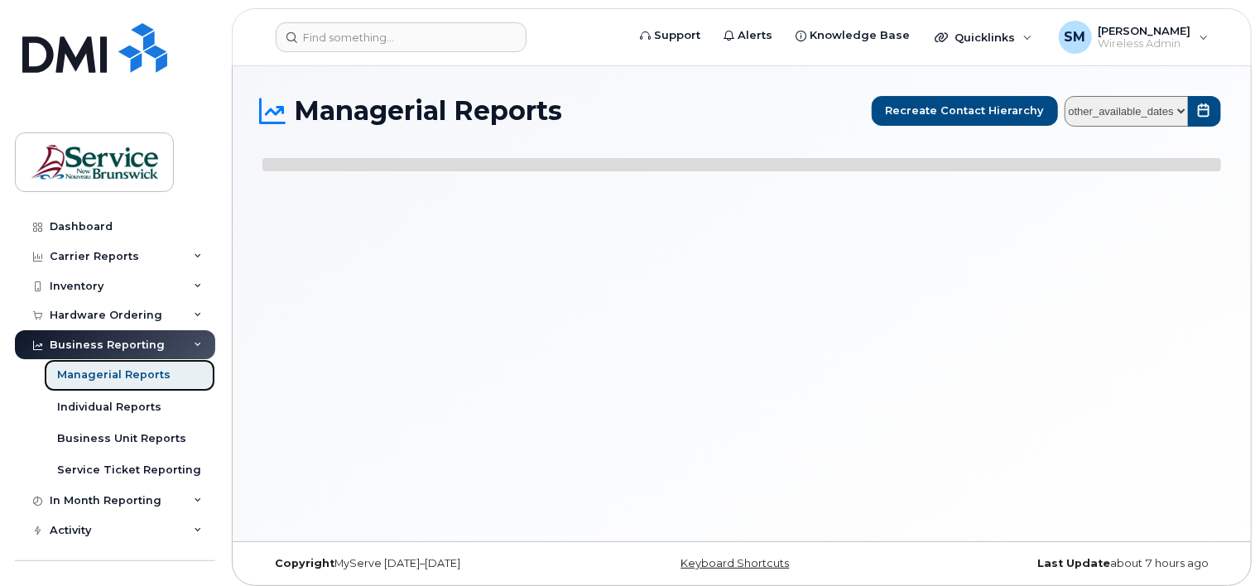
select select
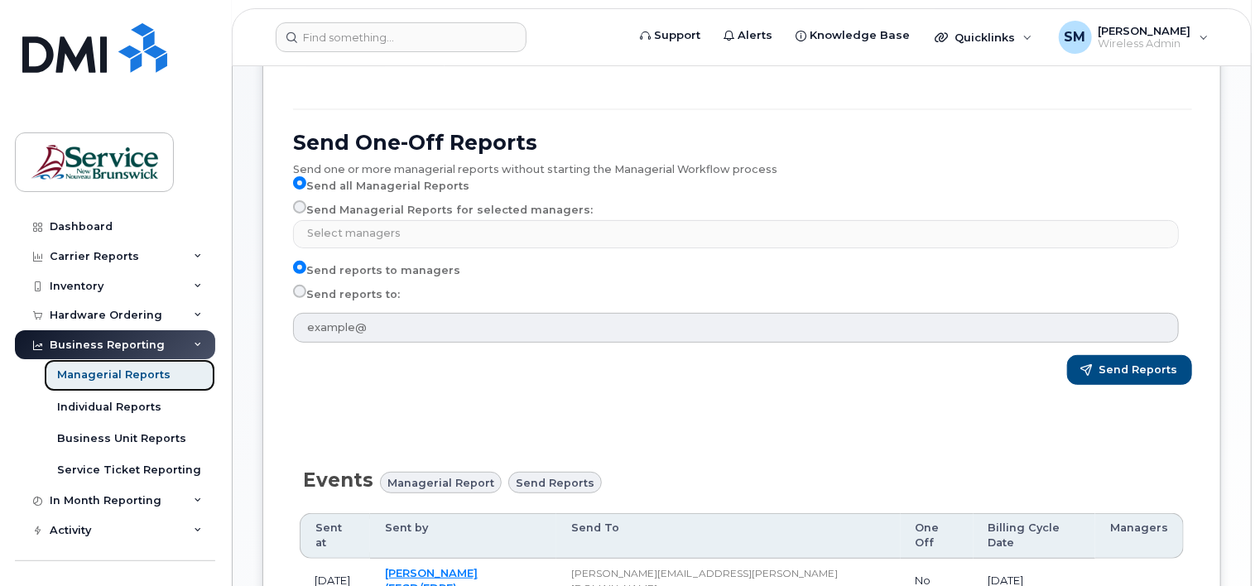
scroll to position [166, 0]
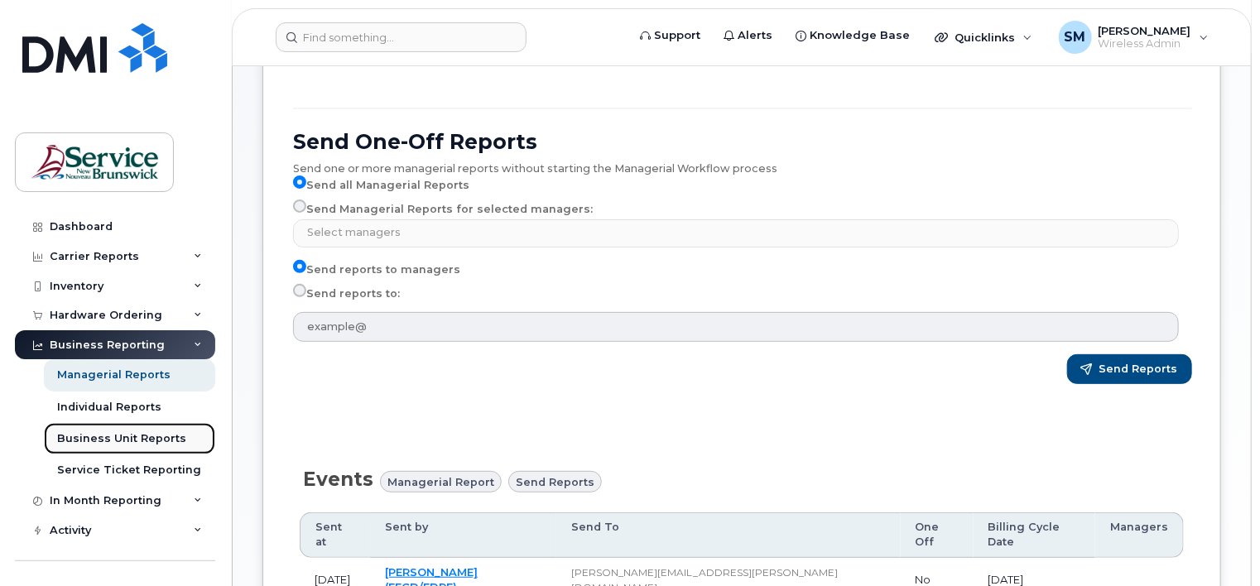
click at [151, 436] on div "Business Unit Reports" at bounding box center [121, 438] width 129 height 15
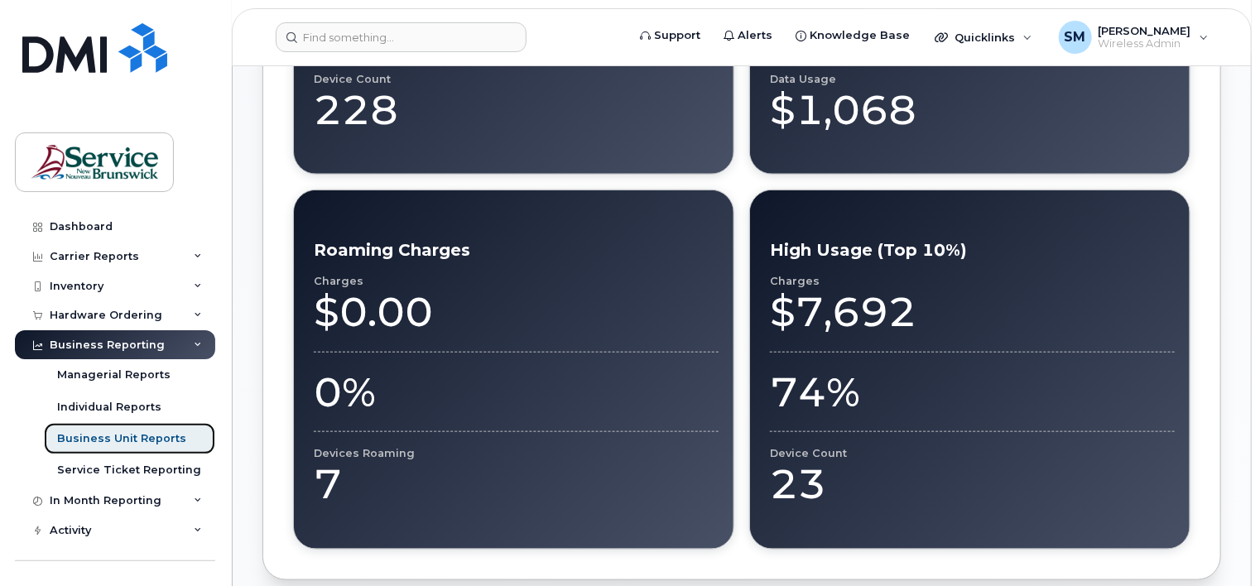
scroll to position [662, 0]
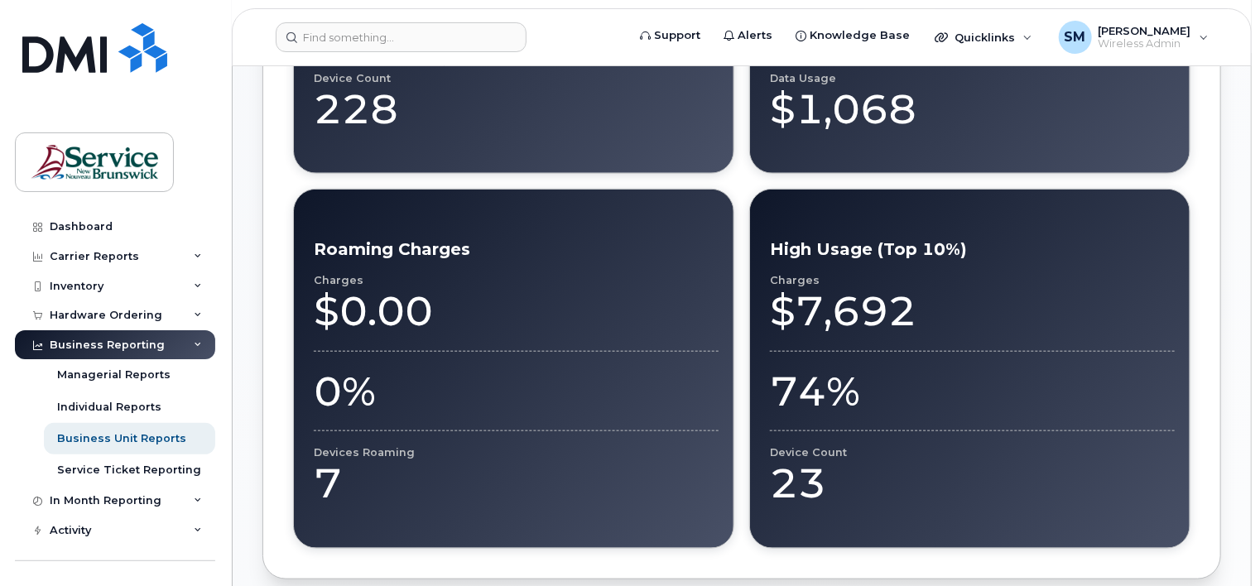
click at [199, 343] on div "Business Reporting" at bounding box center [115, 345] width 200 height 30
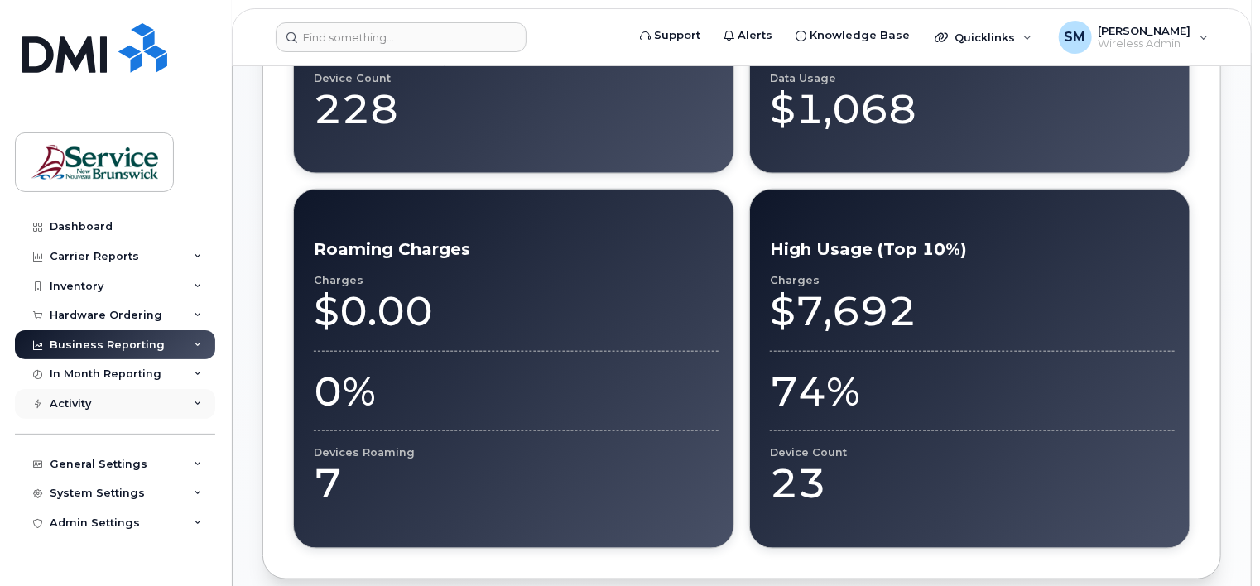
click at [198, 404] on icon at bounding box center [198, 404] width 8 height 8
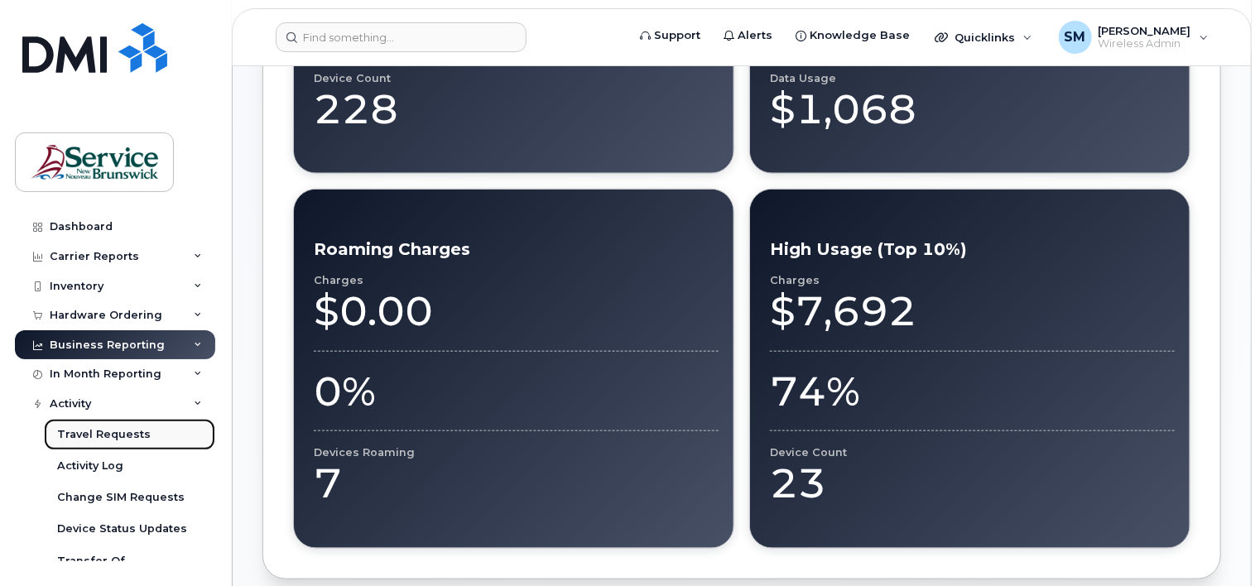
click at [124, 433] on div "Travel Requests" at bounding box center [104, 434] width 94 height 15
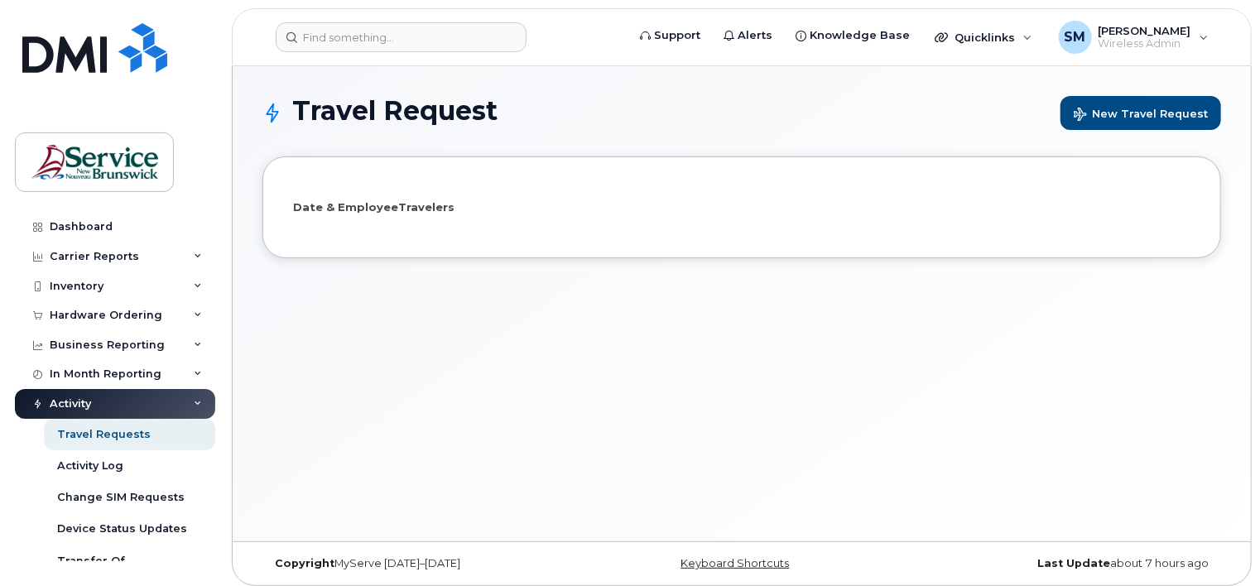
select select
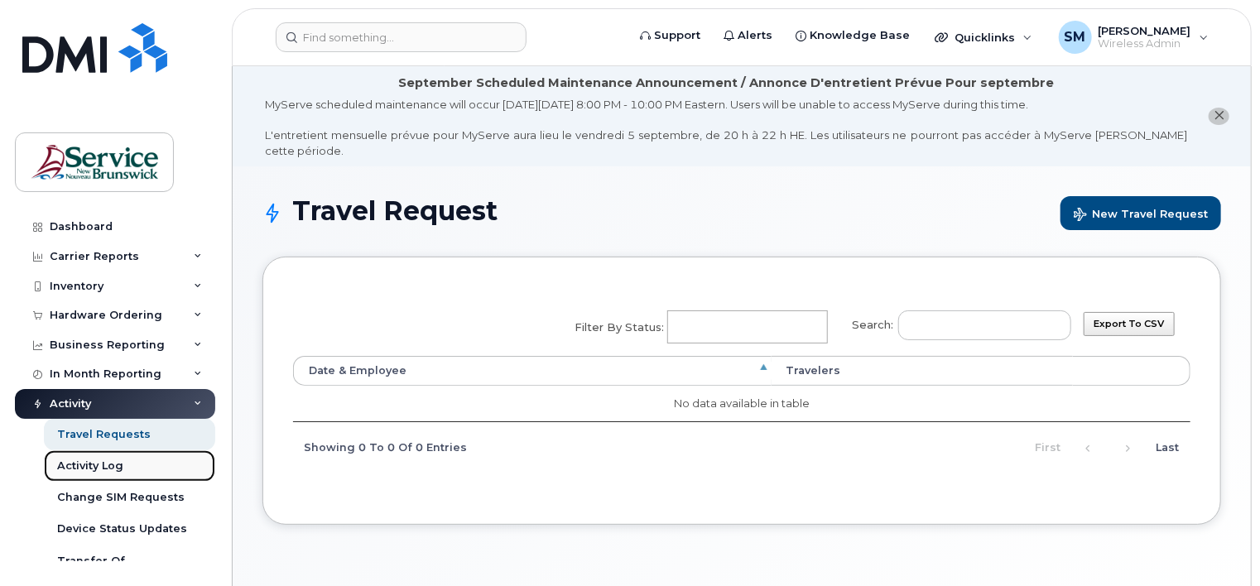
click at [80, 465] on div "Activity Log" at bounding box center [90, 466] width 66 height 15
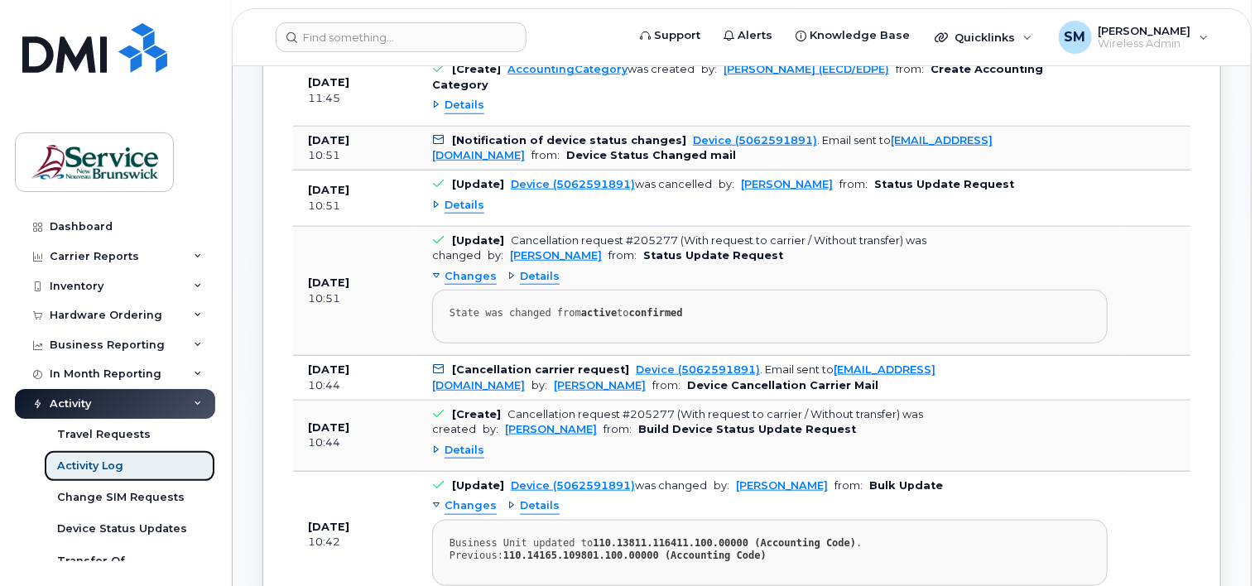
scroll to position [745, 0]
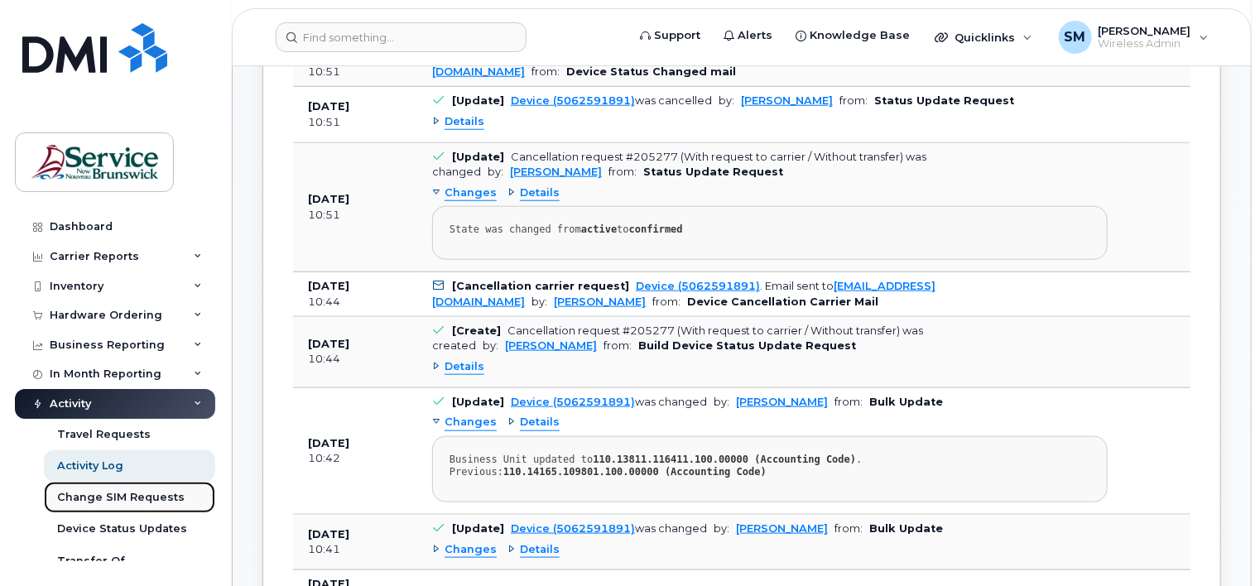
click at [108, 495] on div "Change SIM Requests" at bounding box center [120, 497] width 127 height 15
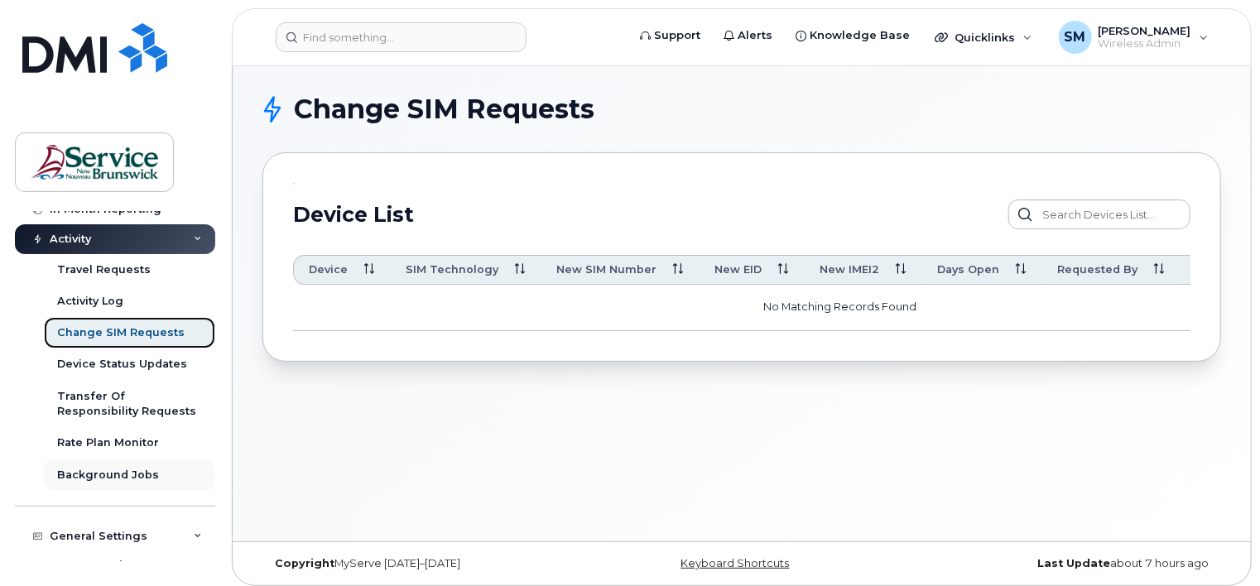
scroll to position [166, 0]
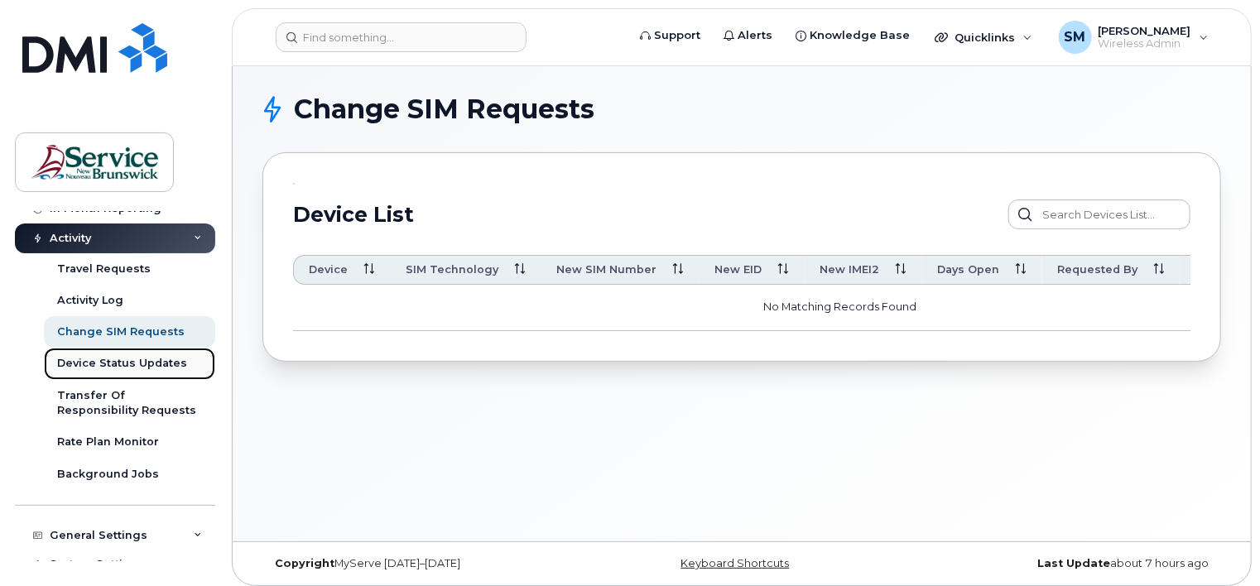
click at [106, 363] on div "Device Status Updates" at bounding box center [122, 363] width 130 height 15
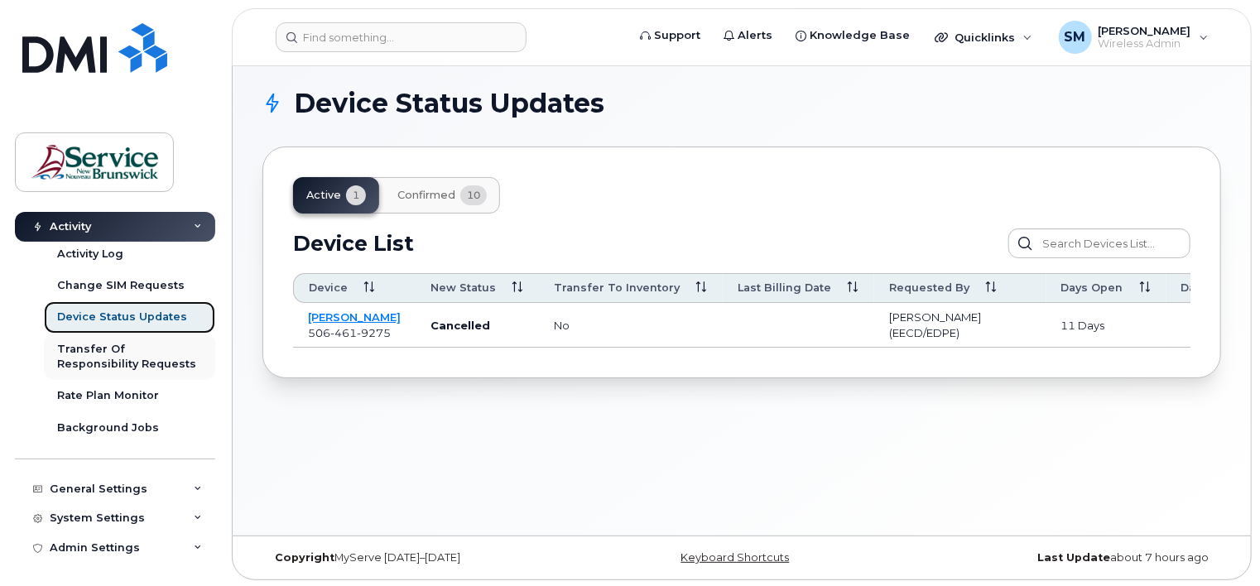
scroll to position [7, 0]
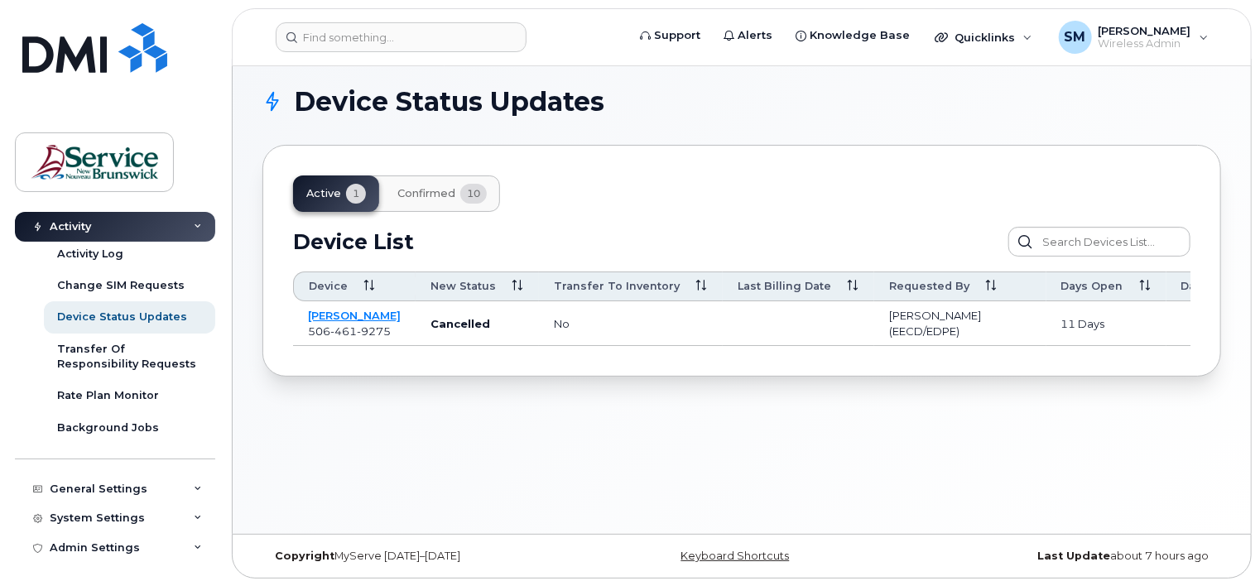
click at [189, 224] on div "Activity" at bounding box center [115, 227] width 200 height 30
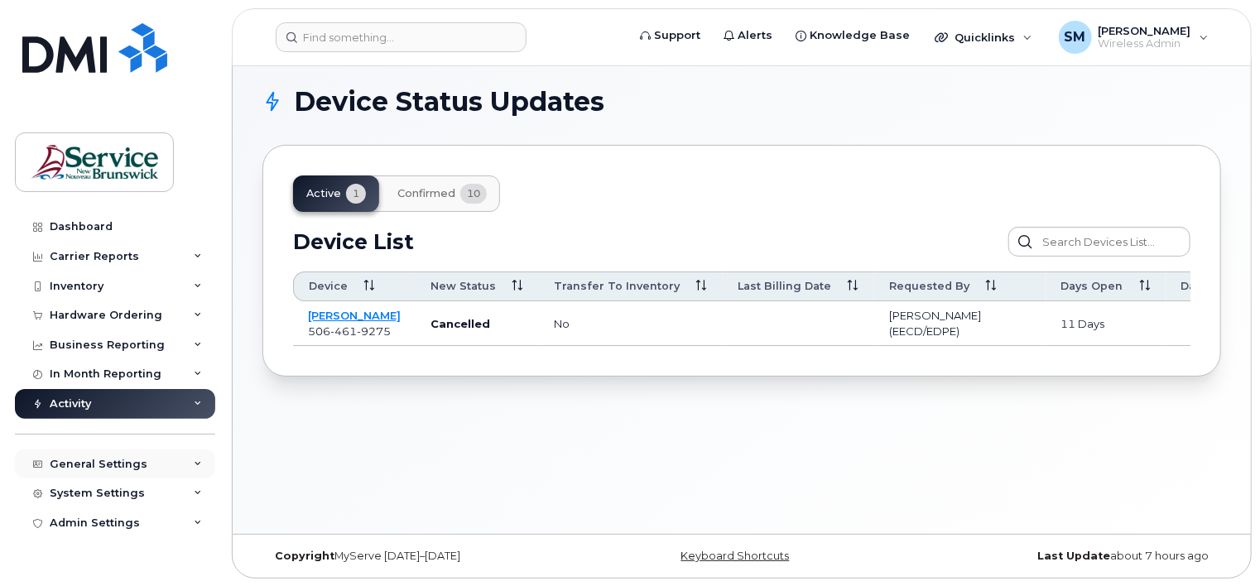
click at [203, 460] on div "General Settings" at bounding box center [115, 464] width 200 height 30
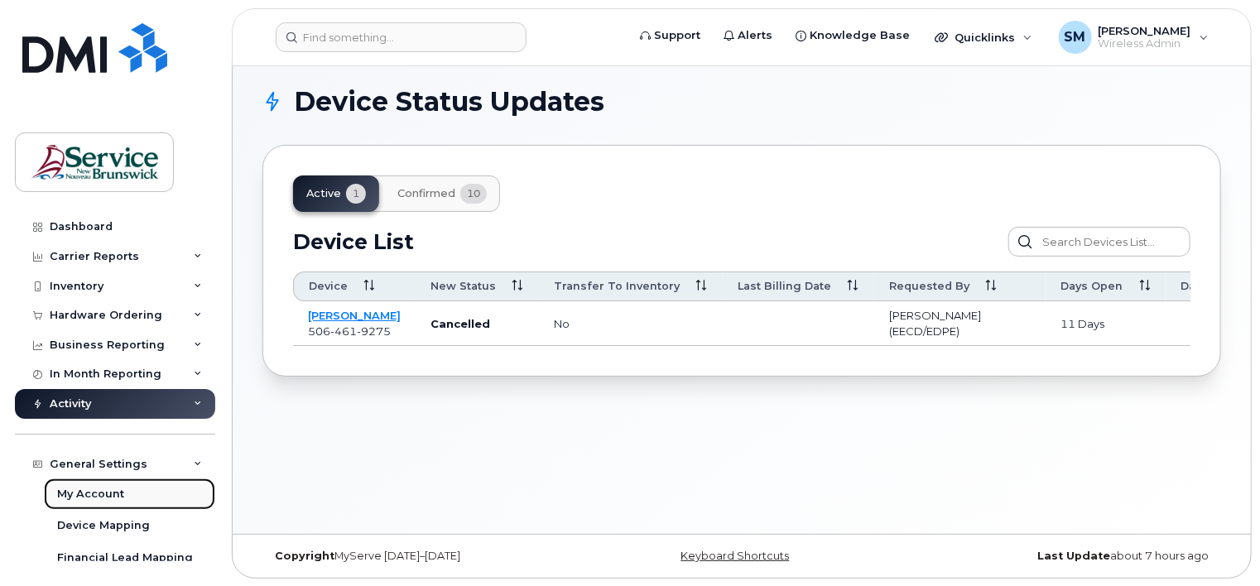
click at [98, 494] on div "My Account" at bounding box center [90, 494] width 67 height 15
click at [96, 491] on div "My Account" at bounding box center [90, 494] width 67 height 15
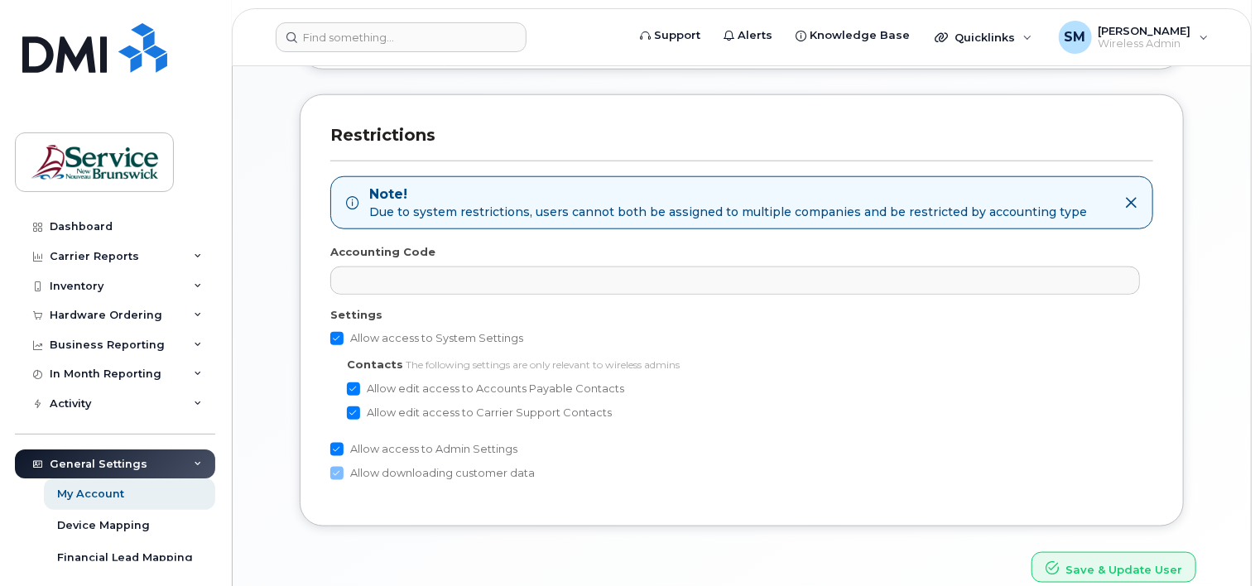
scroll to position [824, 0]
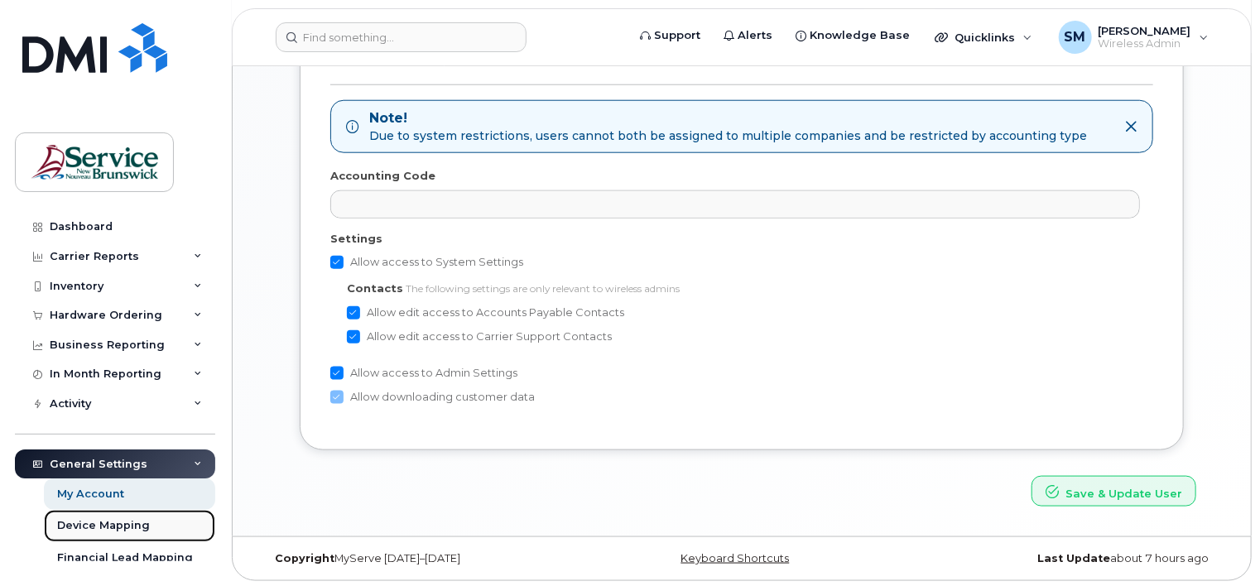
click at [103, 520] on div "Device Mapping" at bounding box center [103, 525] width 93 height 15
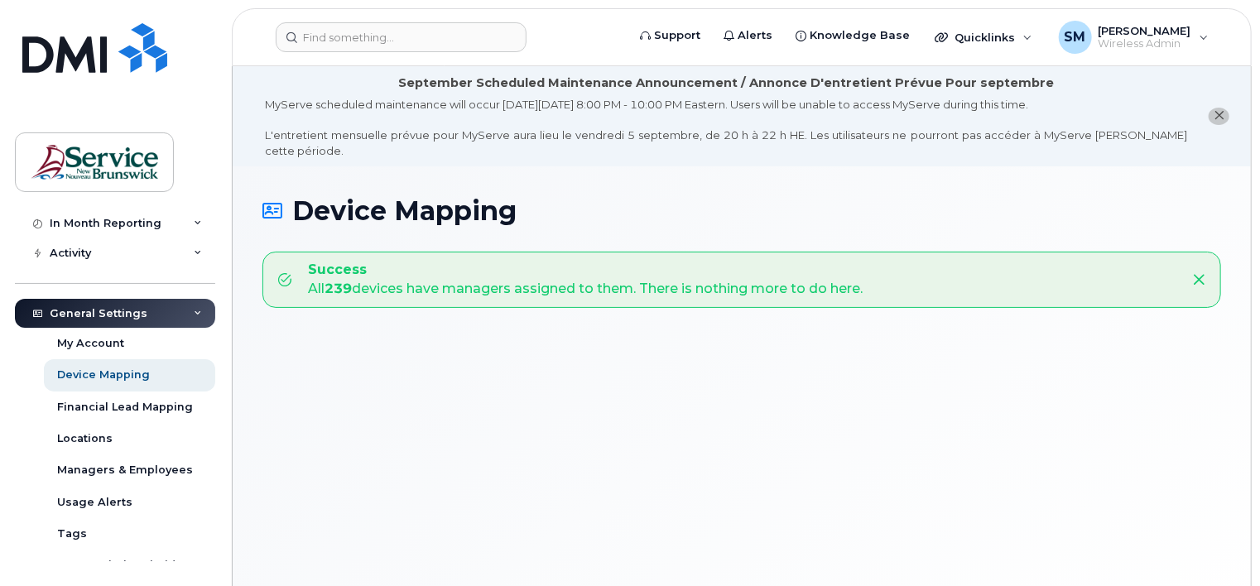
scroll to position [166, 0]
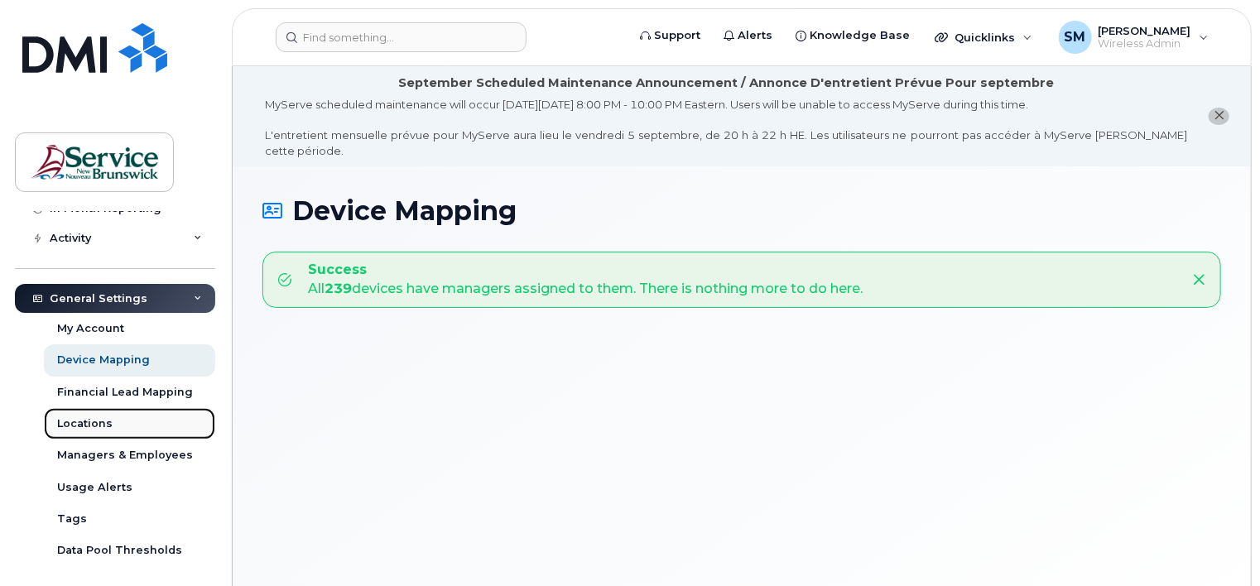
click at [93, 424] on div "Locations" at bounding box center [84, 423] width 55 height 15
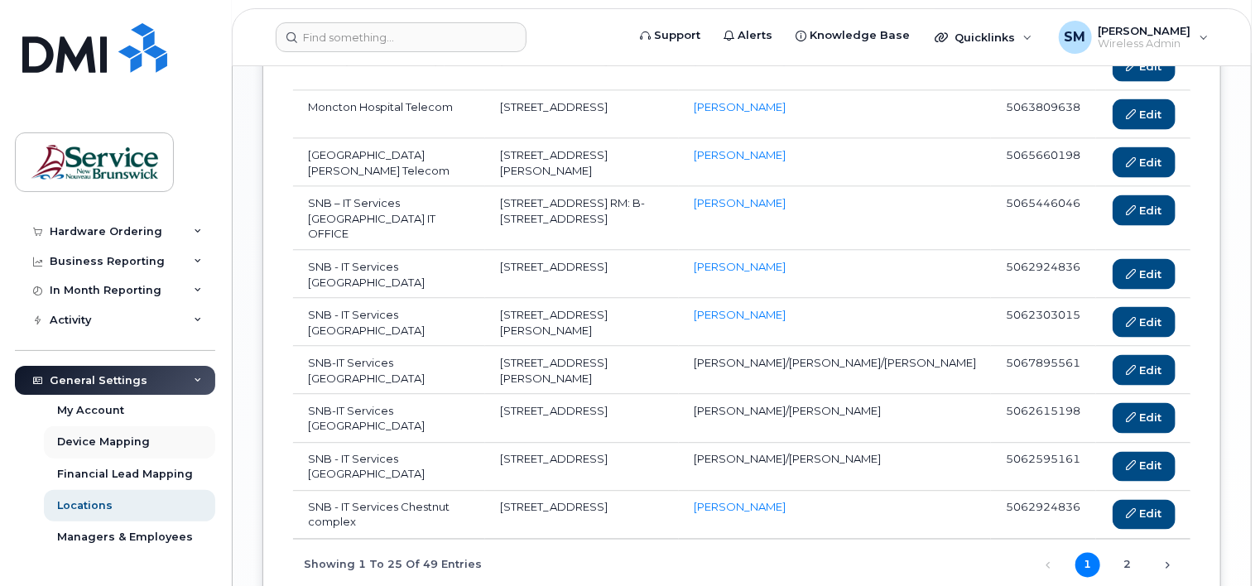
scroll to position [166, 0]
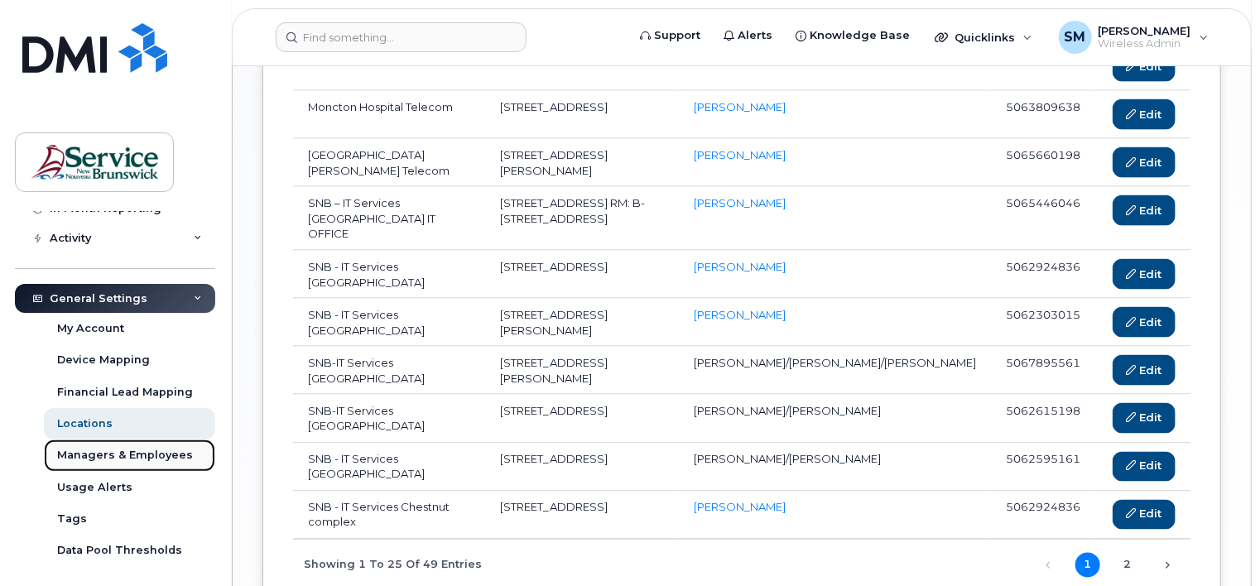
click at [130, 450] on div "Managers & Employees" at bounding box center [125, 455] width 136 height 15
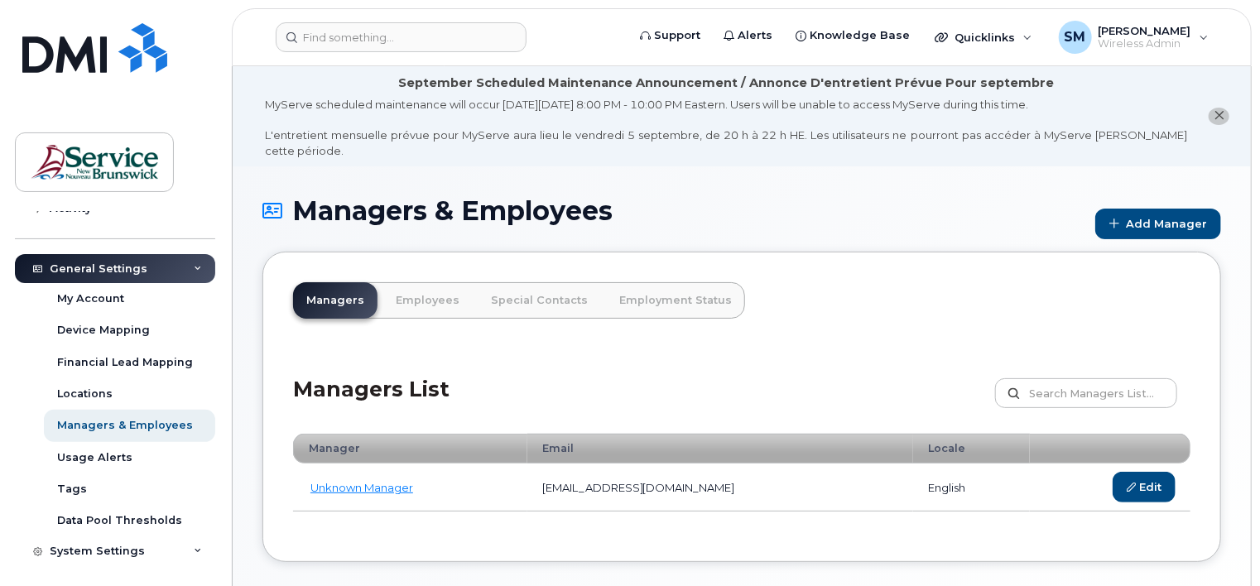
scroll to position [228, 0]
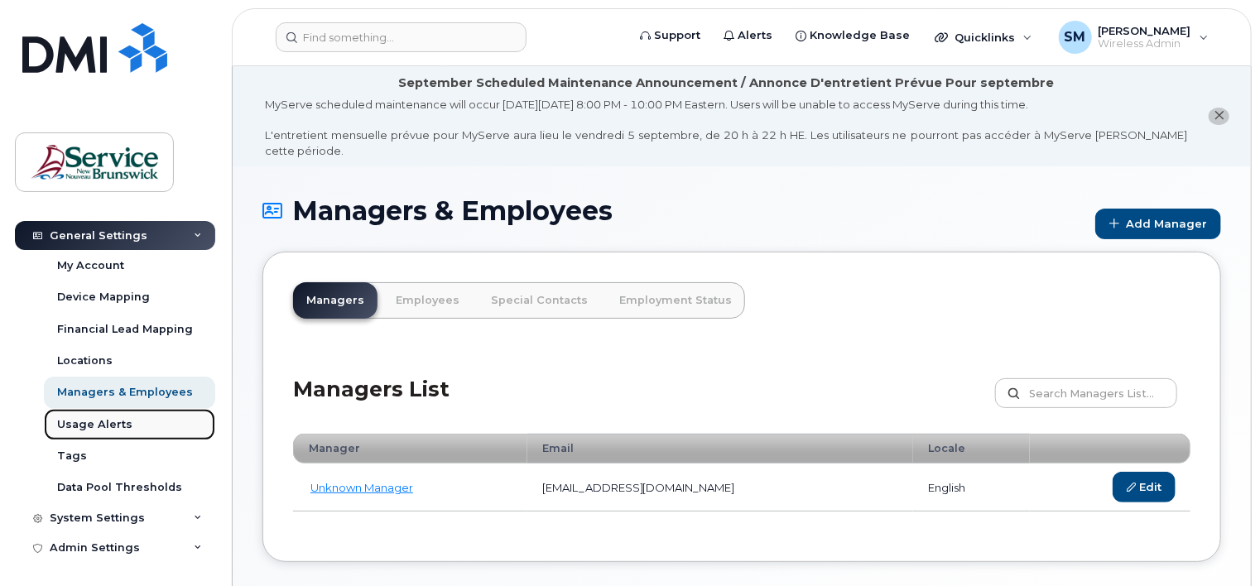
click at [100, 420] on div "Usage Alerts" at bounding box center [94, 424] width 75 height 15
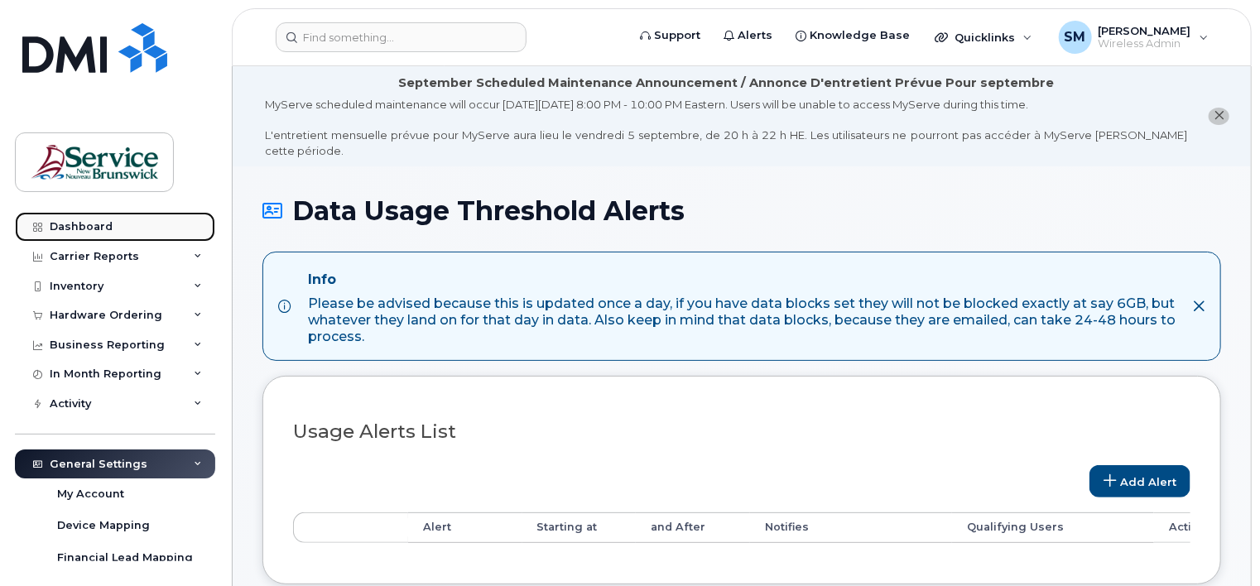
click at [80, 222] on div "Dashboard" at bounding box center [81, 226] width 63 height 13
